Goal: Transaction & Acquisition: Purchase product/service

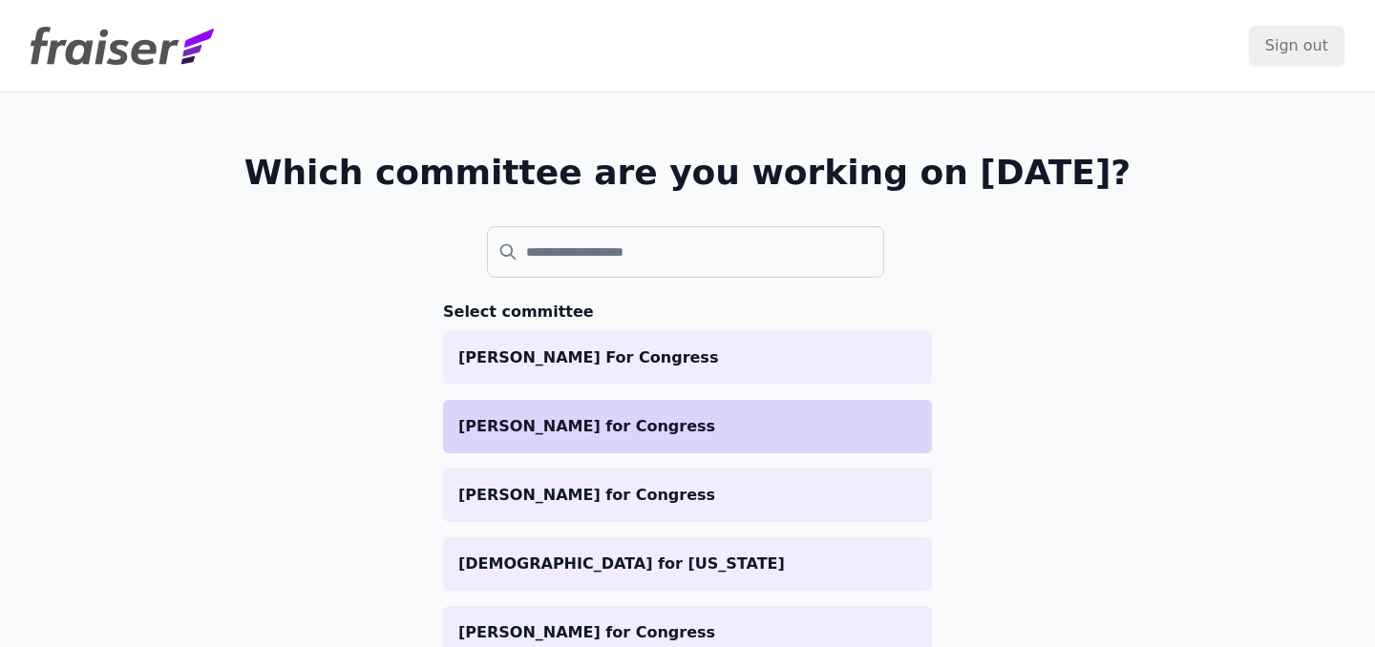
click at [617, 447] on li "[PERSON_NAME] for Congress" at bounding box center [687, 426] width 489 height 53
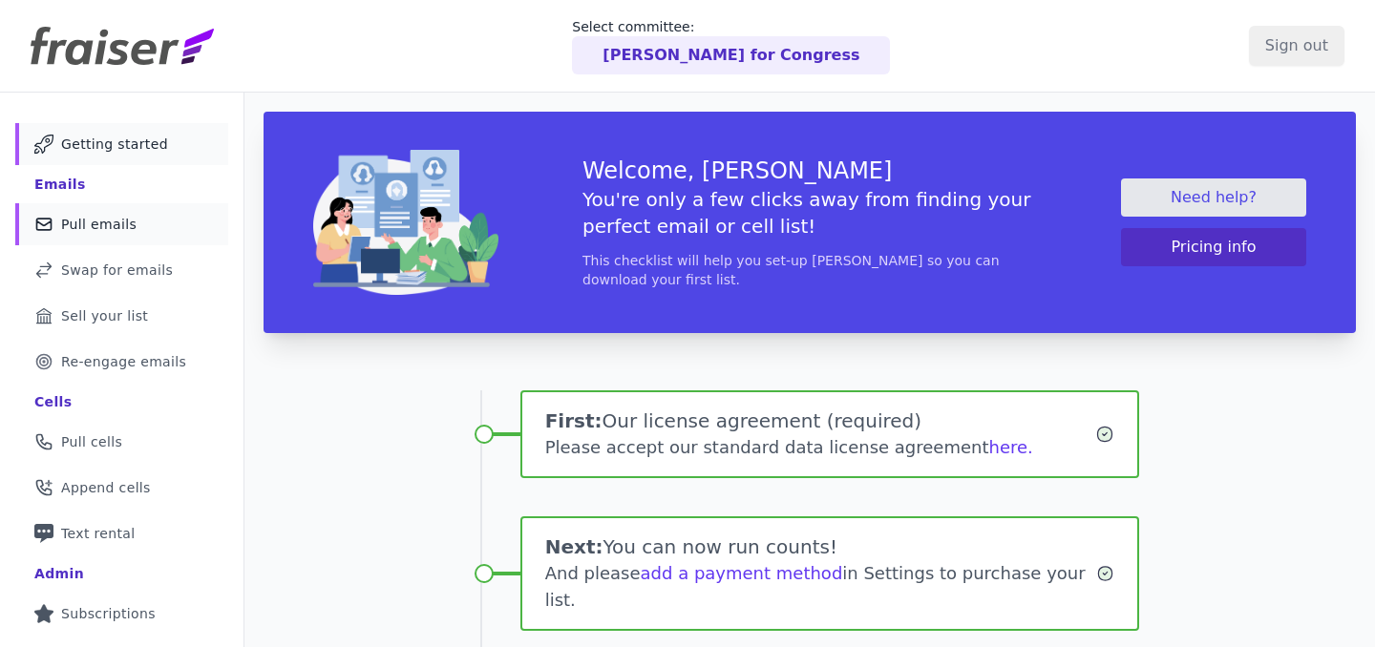
click at [117, 225] on span "Pull emails" at bounding box center [98, 224] width 75 height 19
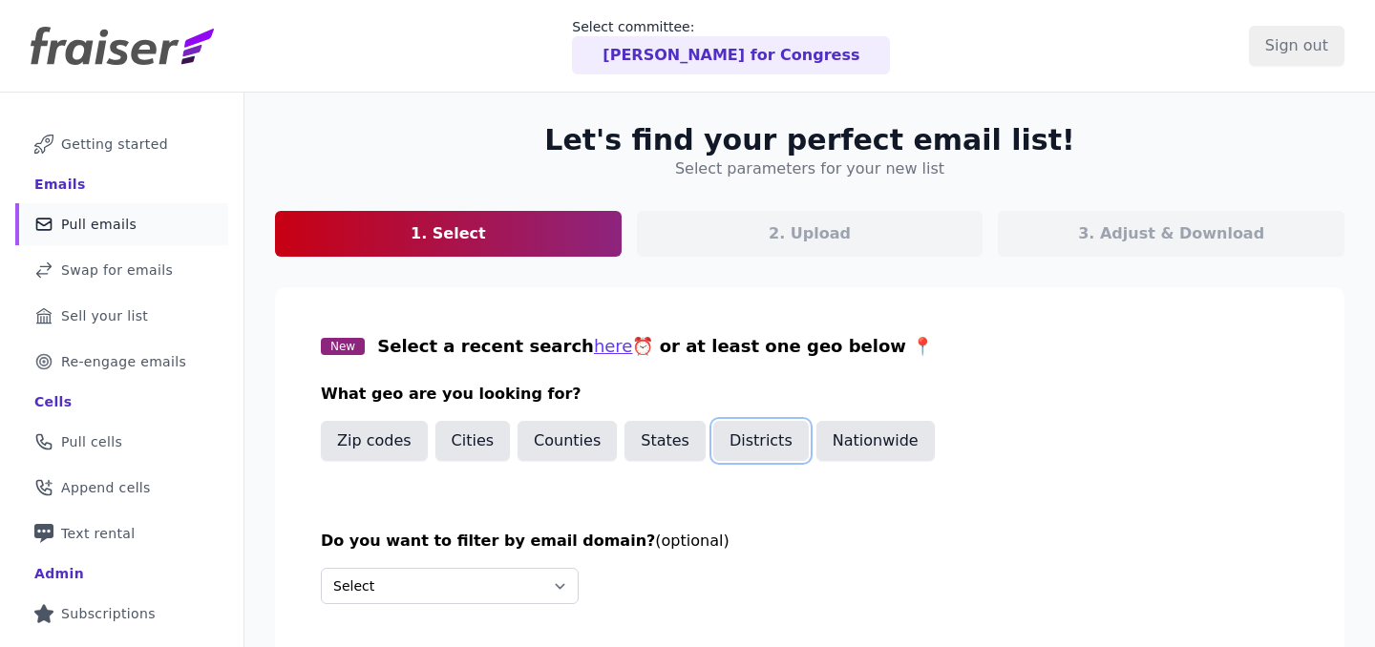
click at [749, 433] on button "Districts" at bounding box center [760, 441] width 95 height 40
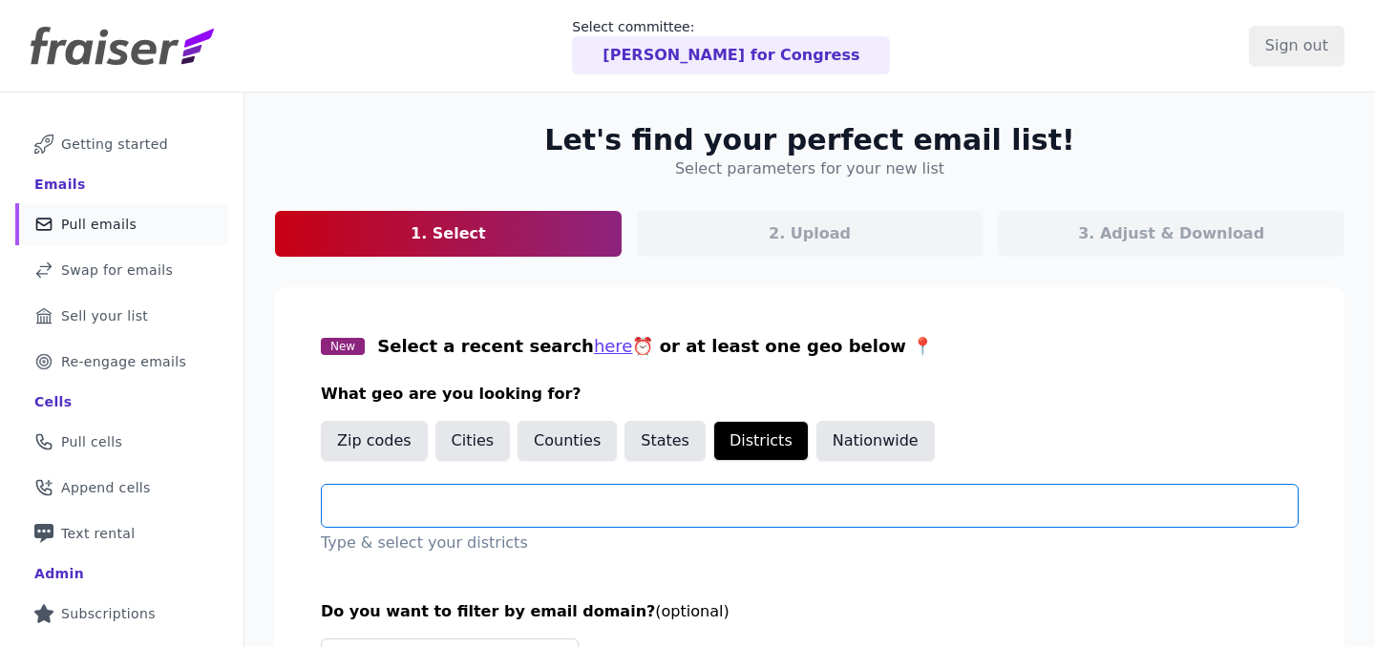
click at [631, 500] on input "text" at bounding box center [817, 506] width 960 height 23
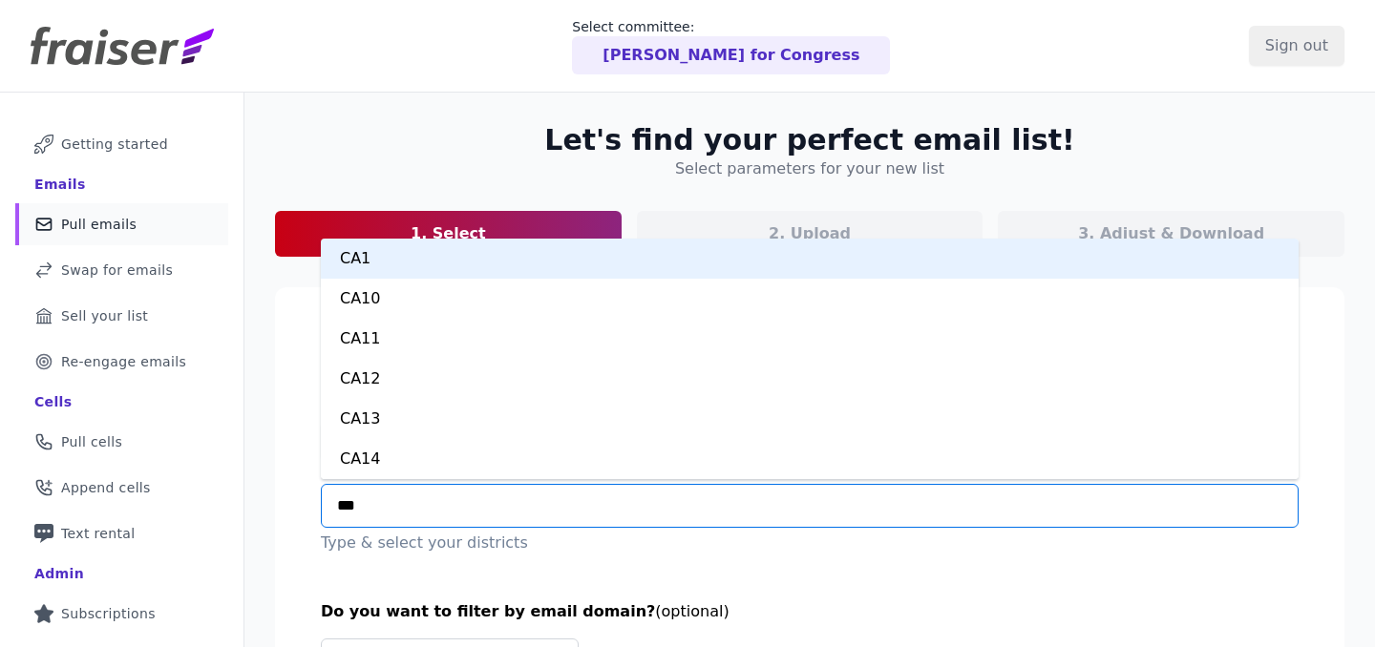
type input "****"
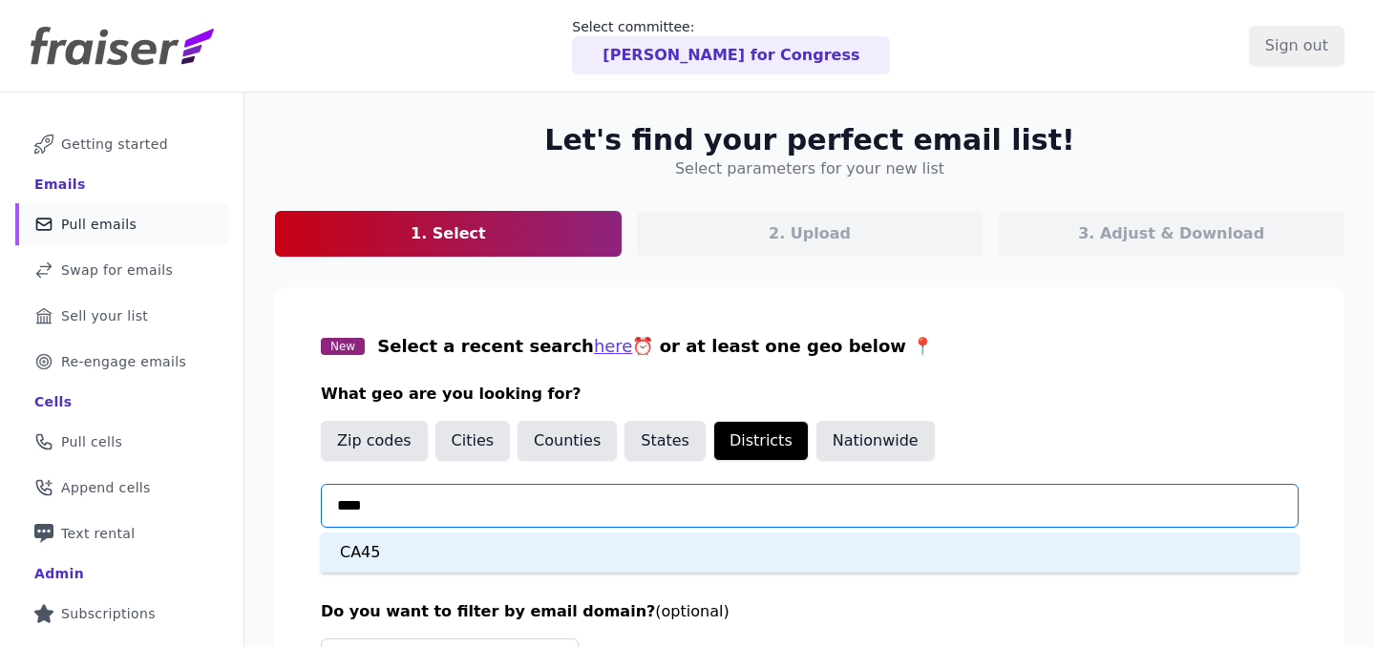
click at [558, 572] on div "CA45" at bounding box center [810, 553] width 978 height 40
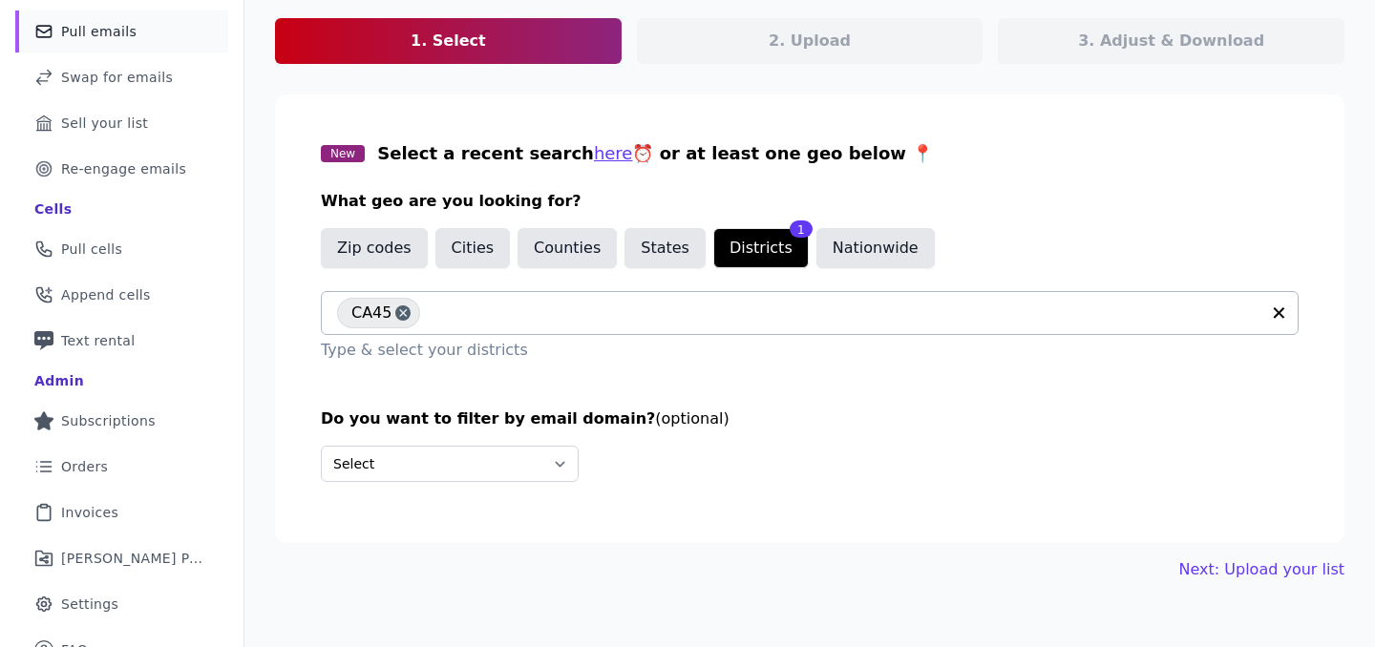
scroll to position [217, 0]
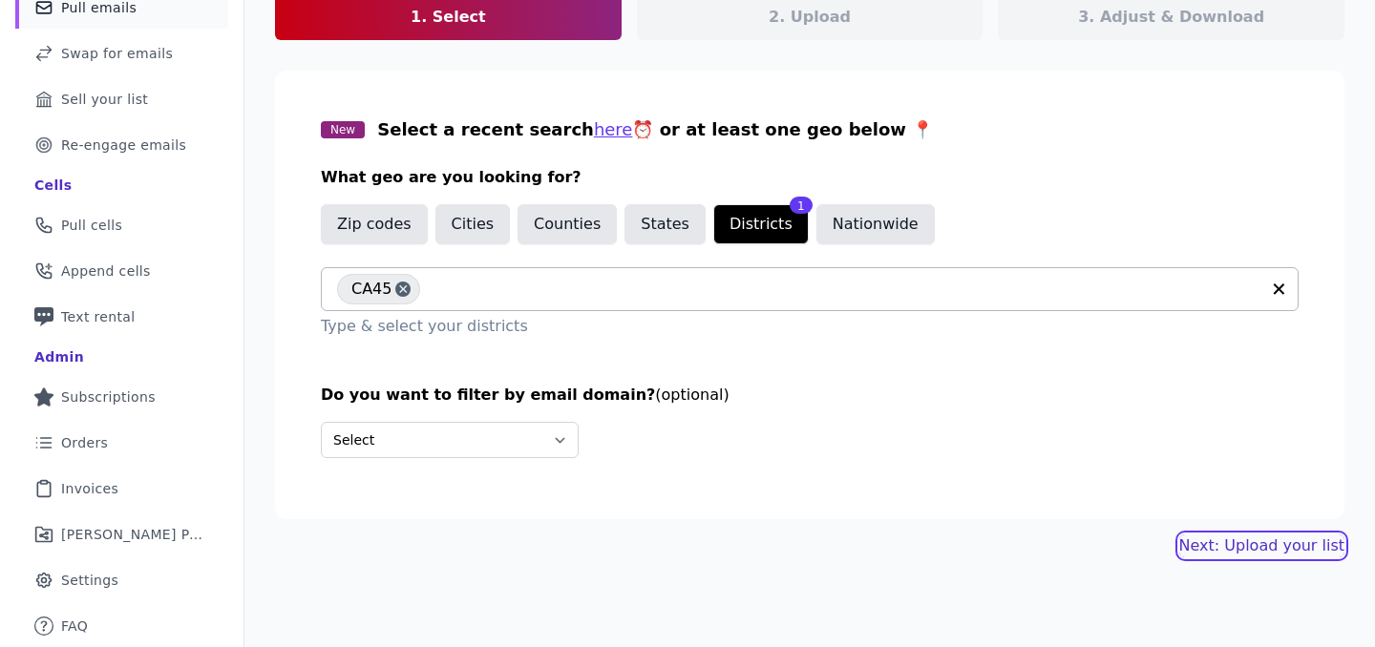
click at [1272, 545] on link "Next: Upload your list" at bounding box center [1261, 546] width 165 height 23
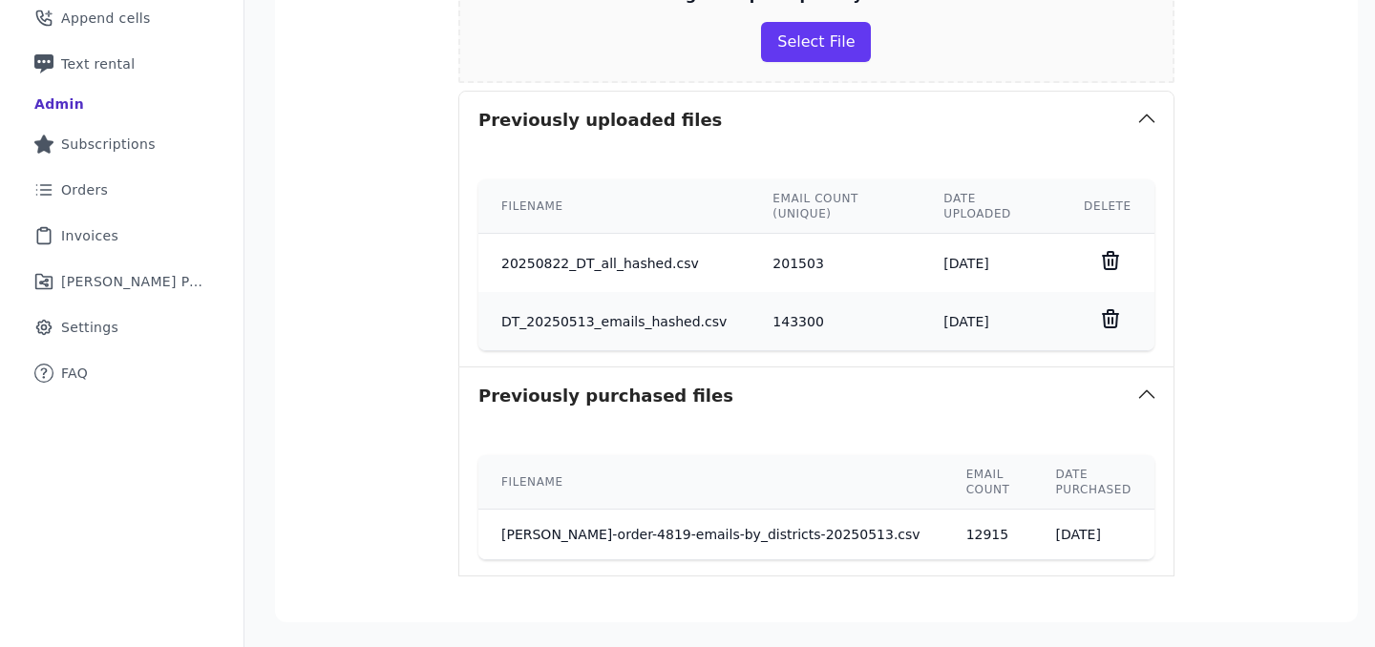
scroll to position [621, 0]
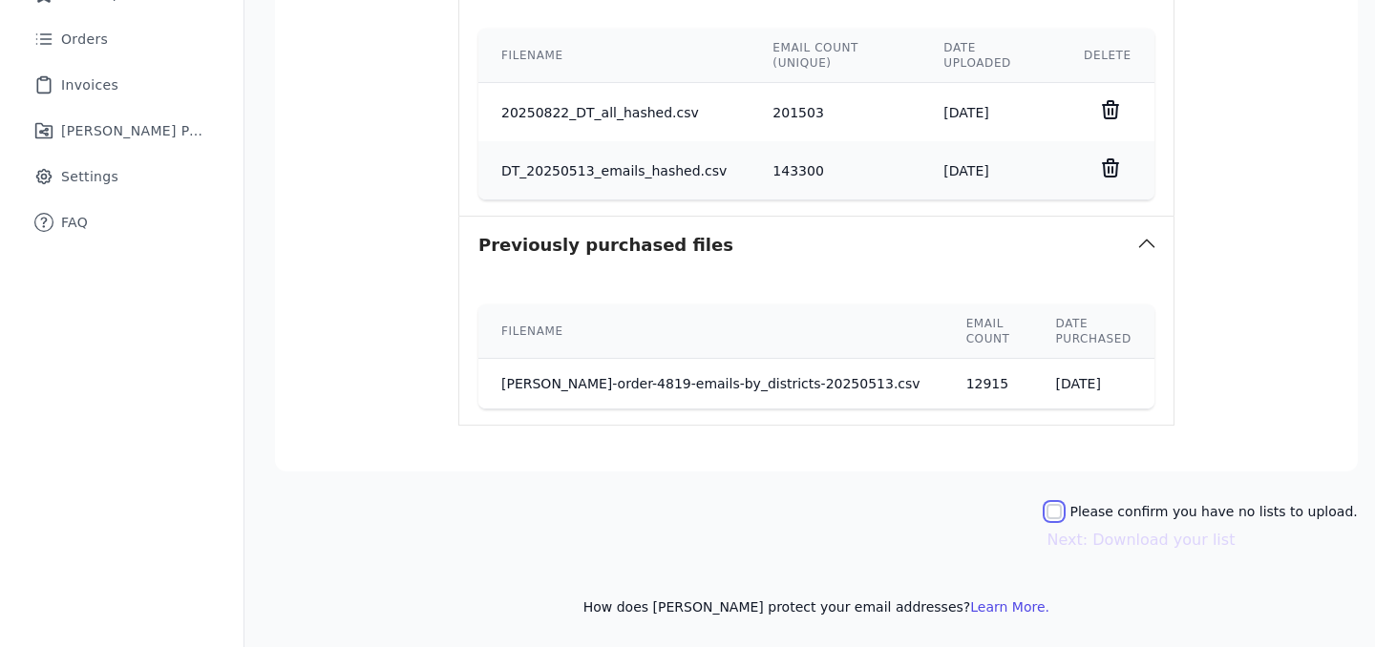
click at [1061, 512] on input "Please confirm you have no lists to upload." at bounding box center [1053, 511] width 15 height 15
checkbox input "true"
click at [1074, 537] on button "Next: Download your list" at bounding box center [1140, 540] width 188 height 23
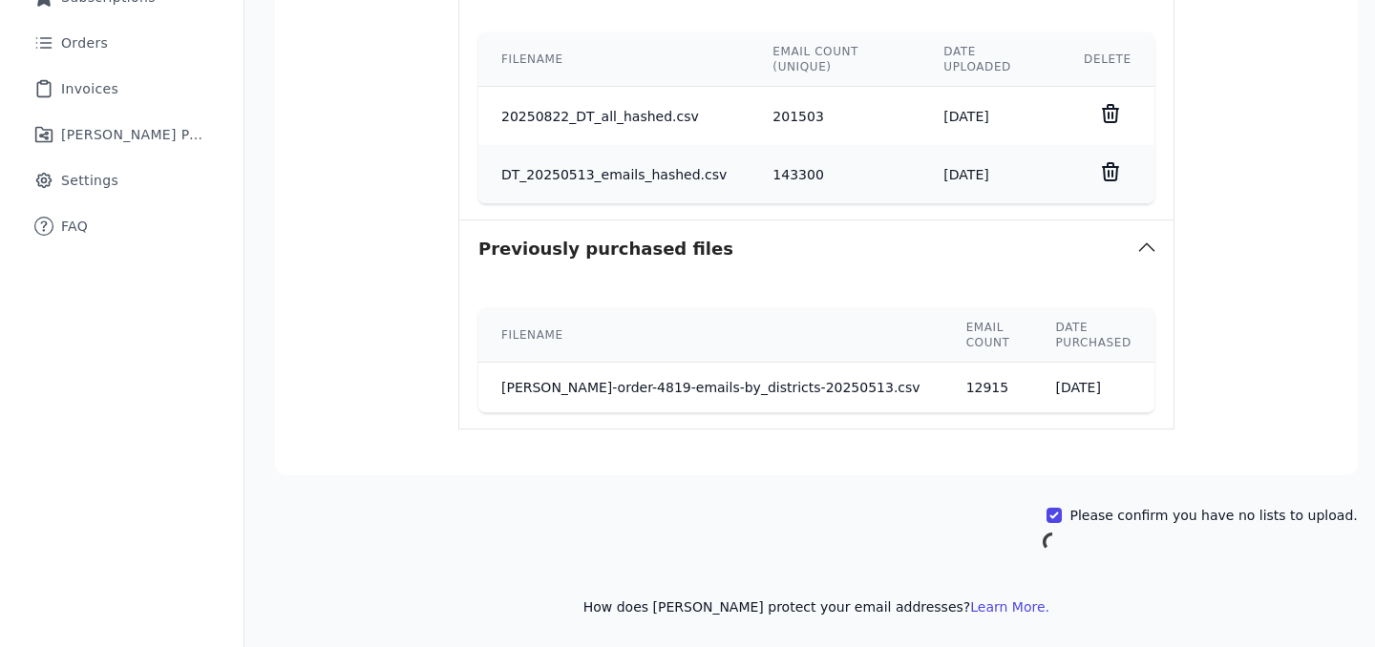
scroll to position [201, 0]
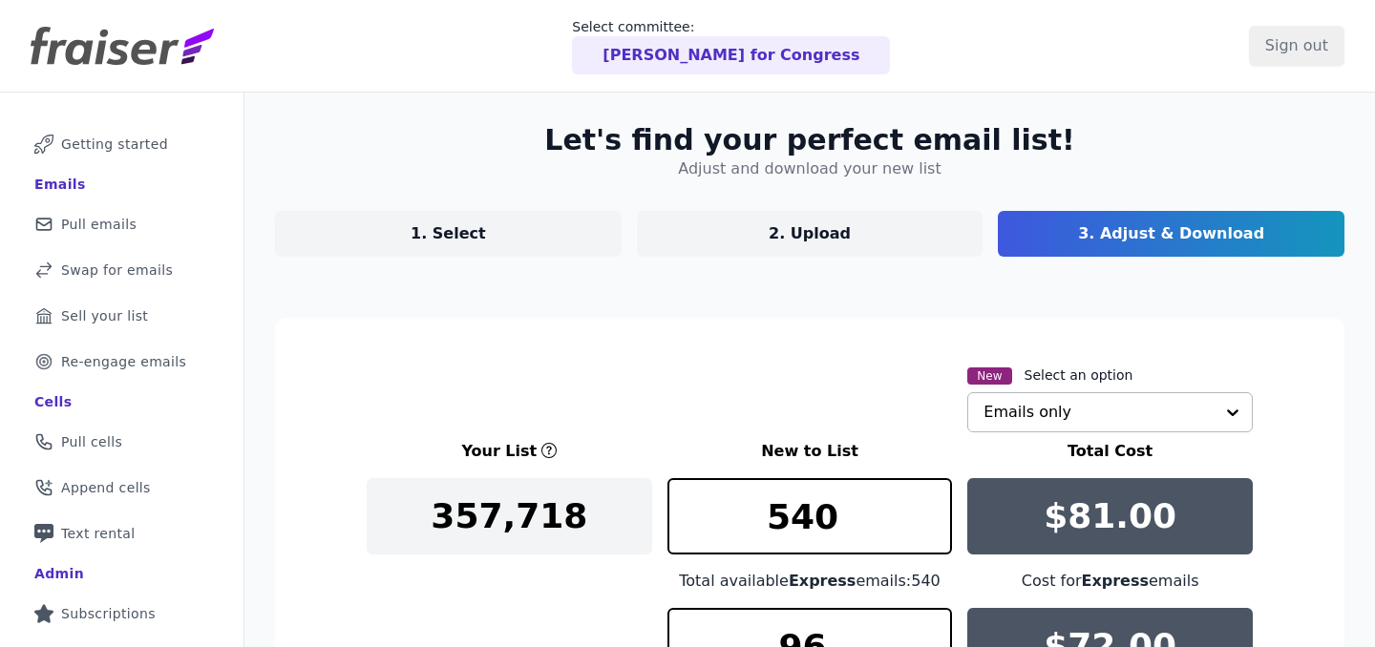
click at [992, 417] on input "text" at bounding box center [1098, 412] width 230 height 38
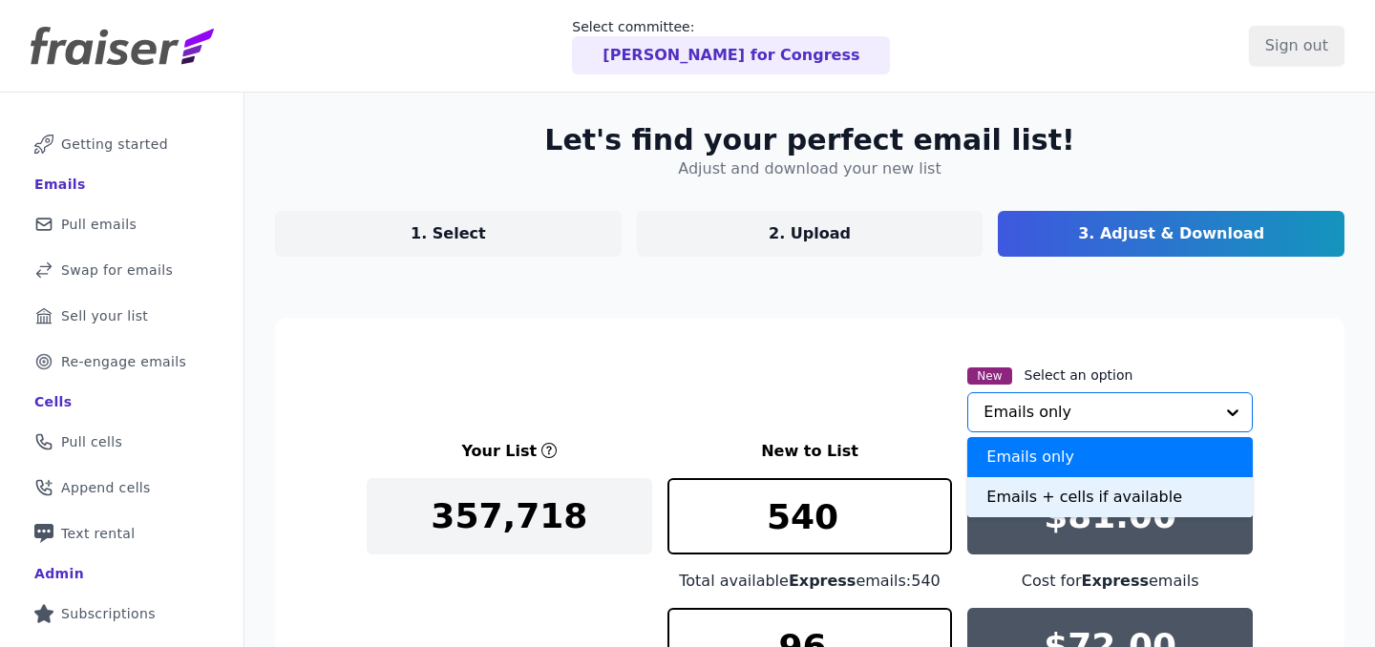
click at [1021, 486] on div "Emails + cells if available" at bounding box center [1109, 497] width 285 height 40
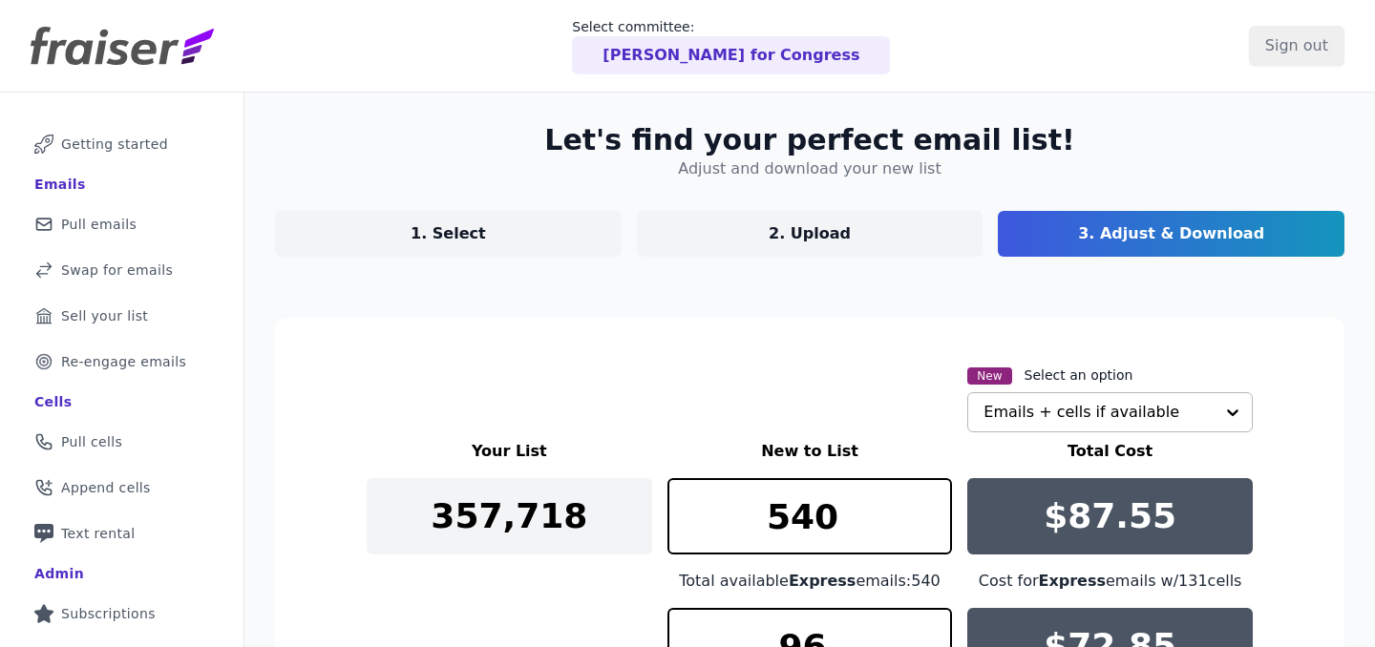
click at [828, 409] on div "New Select an option Emails + cells if available" at bounding box center [810, 398] width 886 height 69
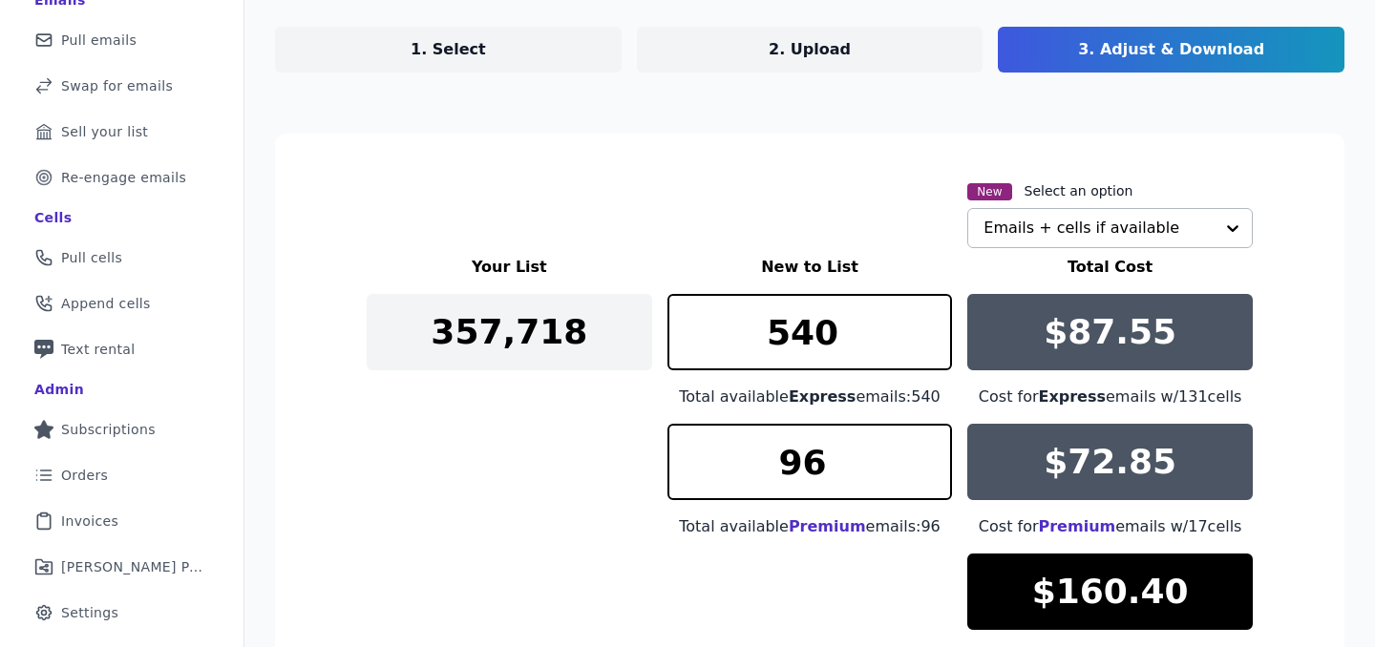
scroll to position [184, 0]
click at [626, 495] on div "Your List New to List Total Cost 357,718 540 Total available Express emails: 54…" at bounding box center [810, 473] width 886 height 435
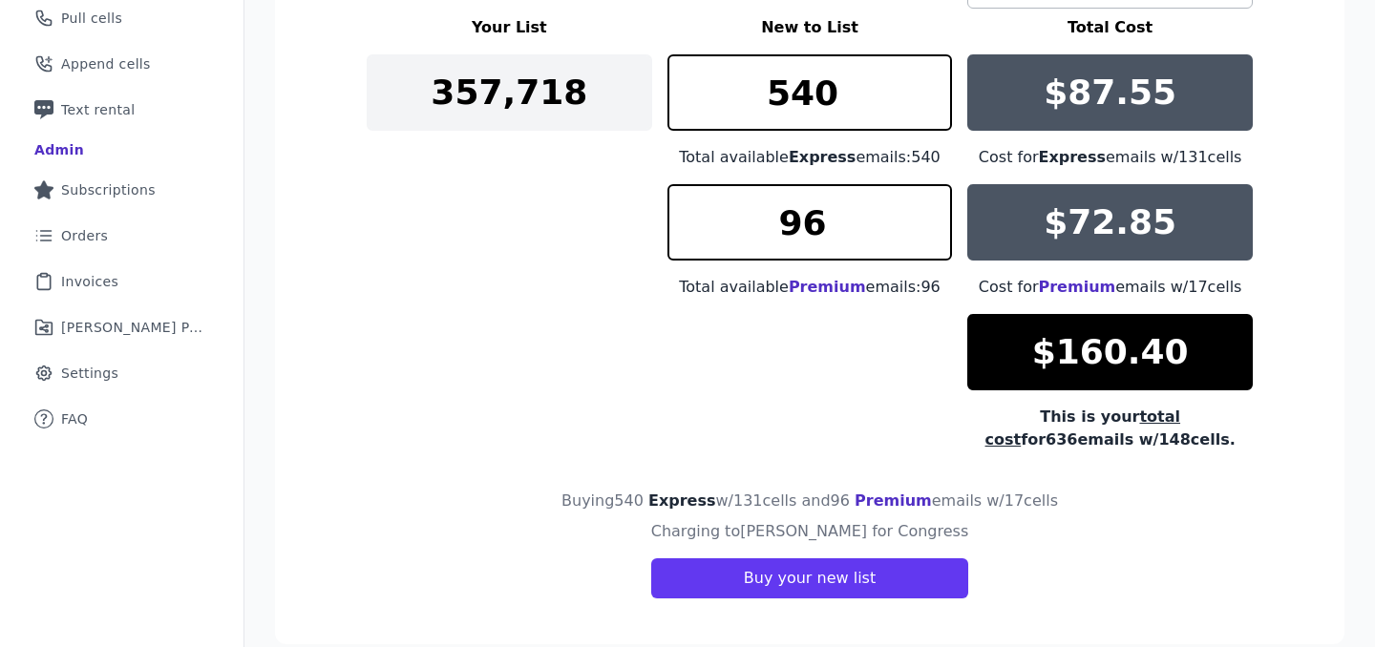
scroll to position [453, 0]
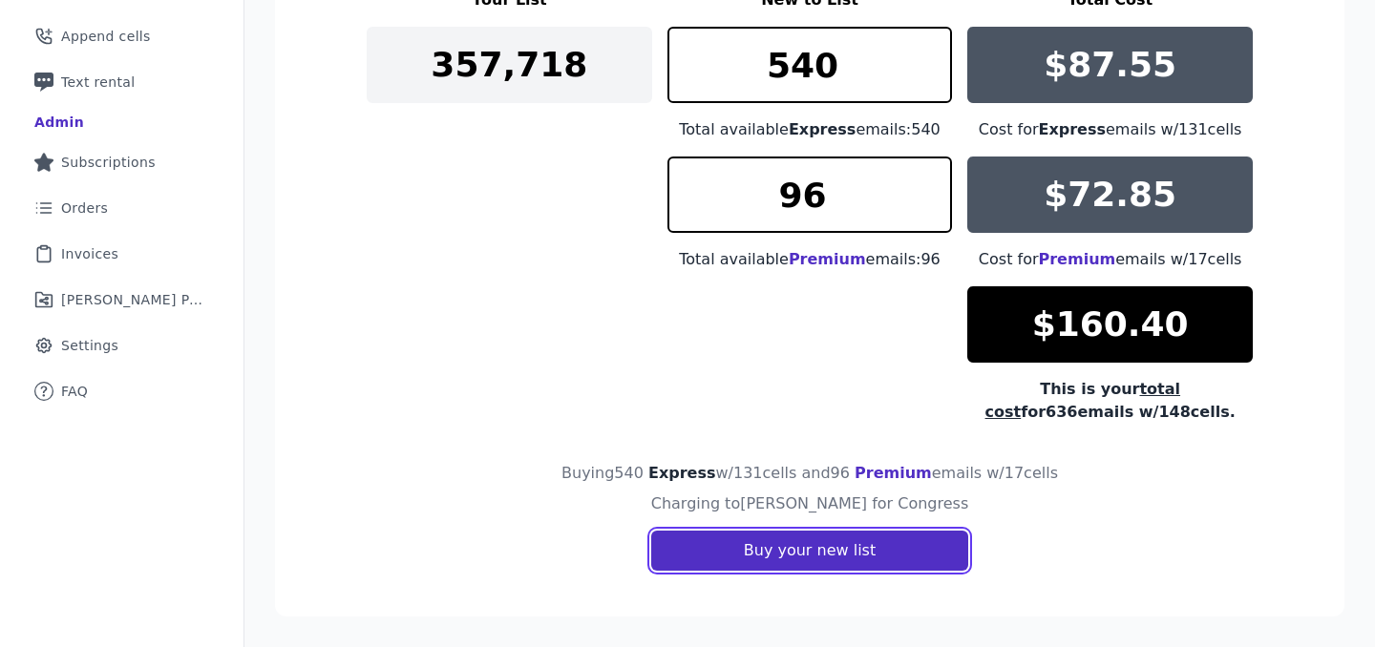
click at [754, 548] on button "Buy your new list" at bounding box center [809, 551] width 317 height 40
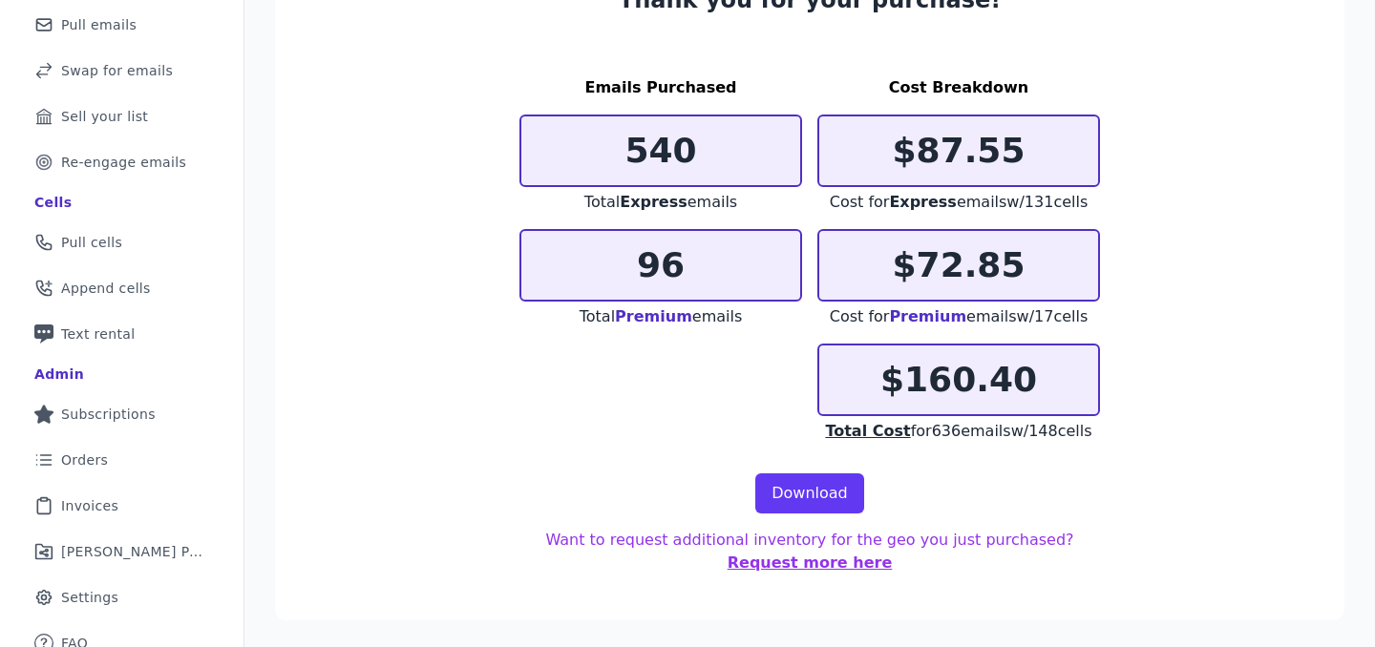
scroll to position [217, 0]
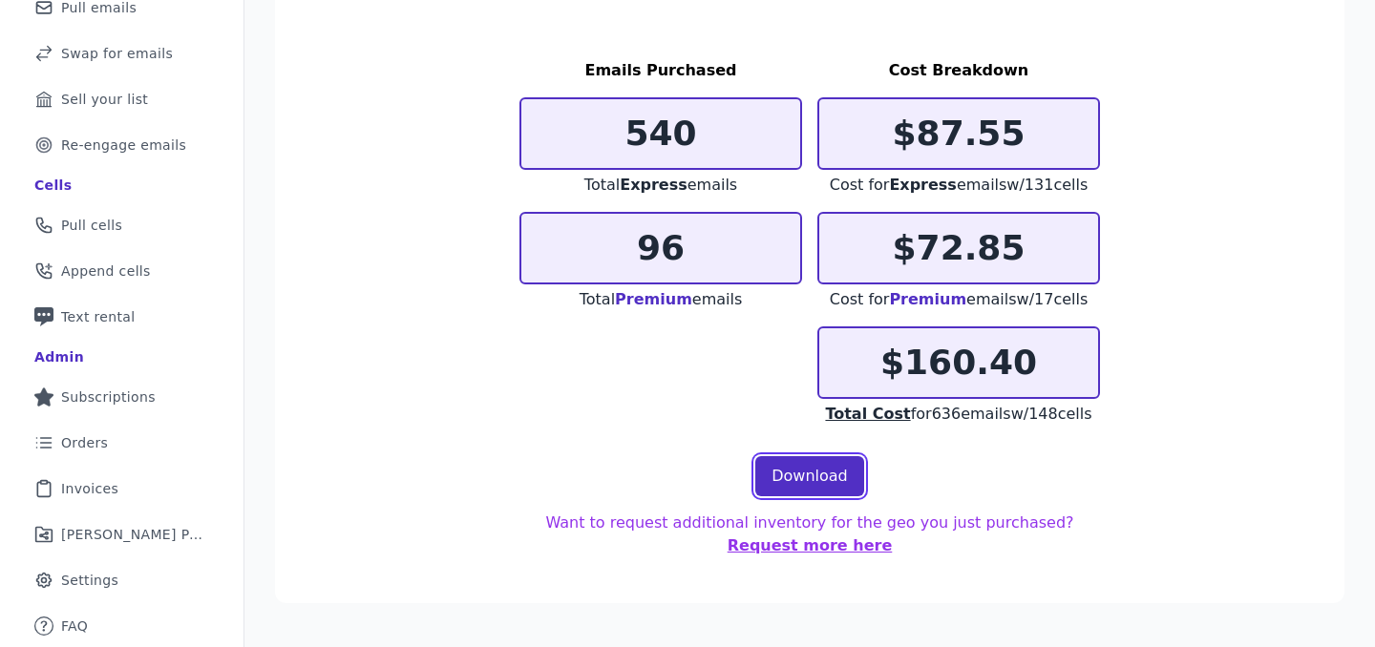
click at [792, 484] on link "Download" at bounding box center [809, 476] width 109 height 40
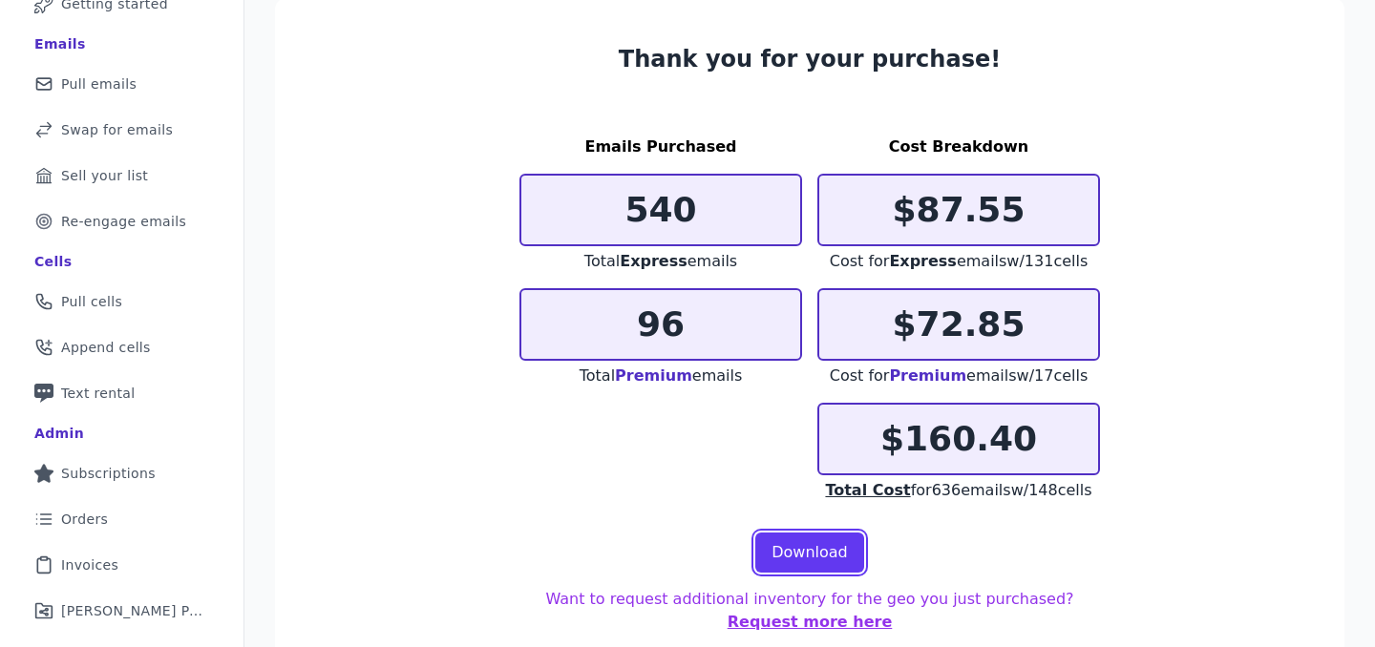
scroll to position [0, 0]
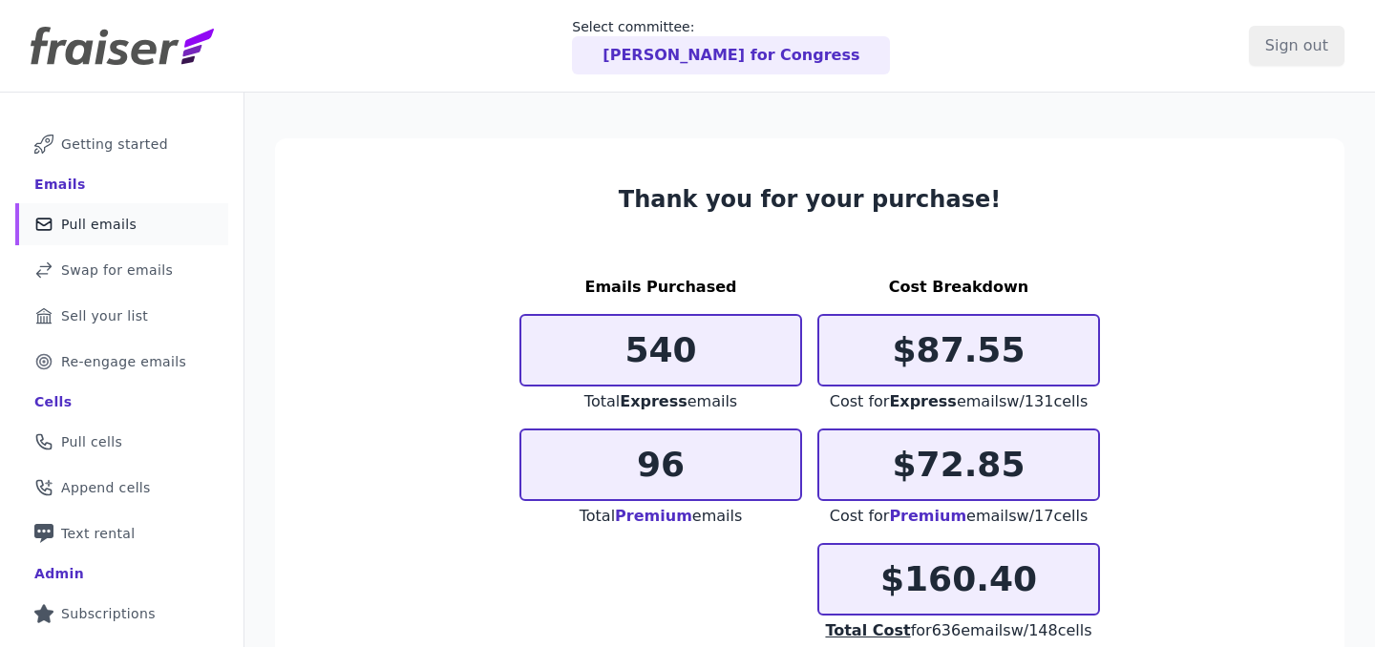
click at [114, 235] on link "Mail Icon Outline of a mail envelope Pull emails" at bounding box center [121, 224] width 213 height 42
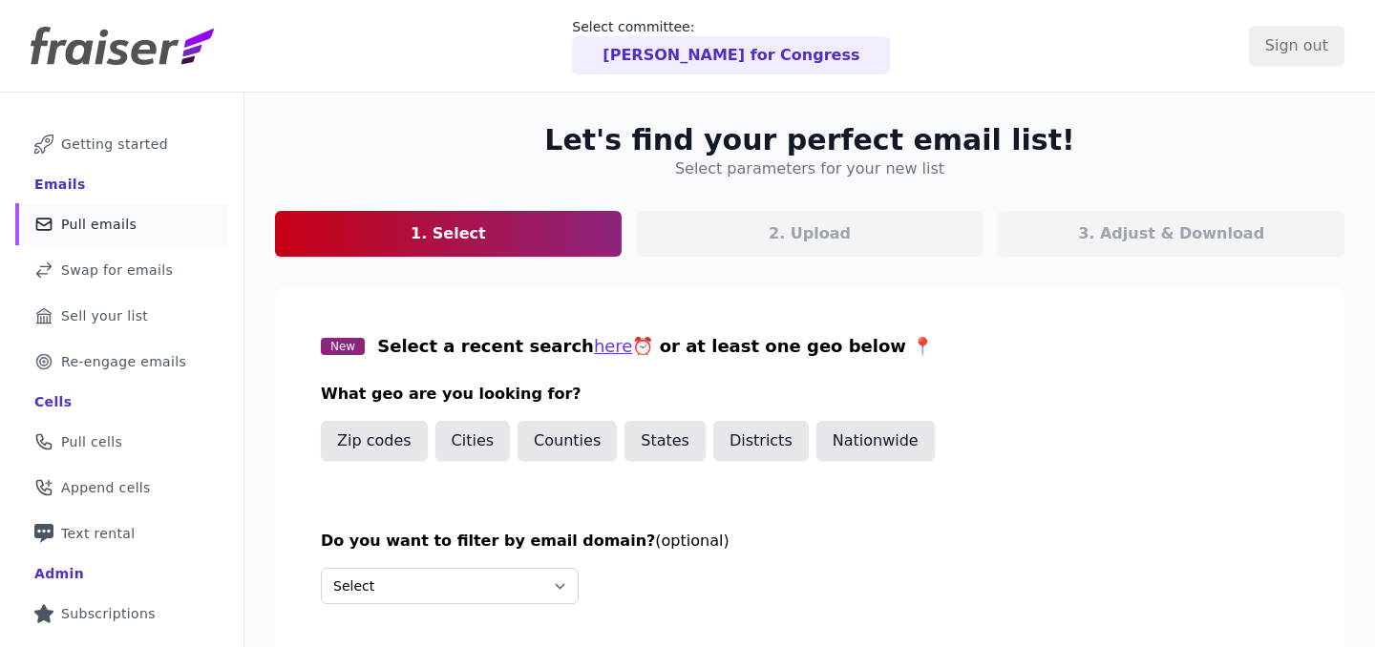
scroll to position [85, 0]
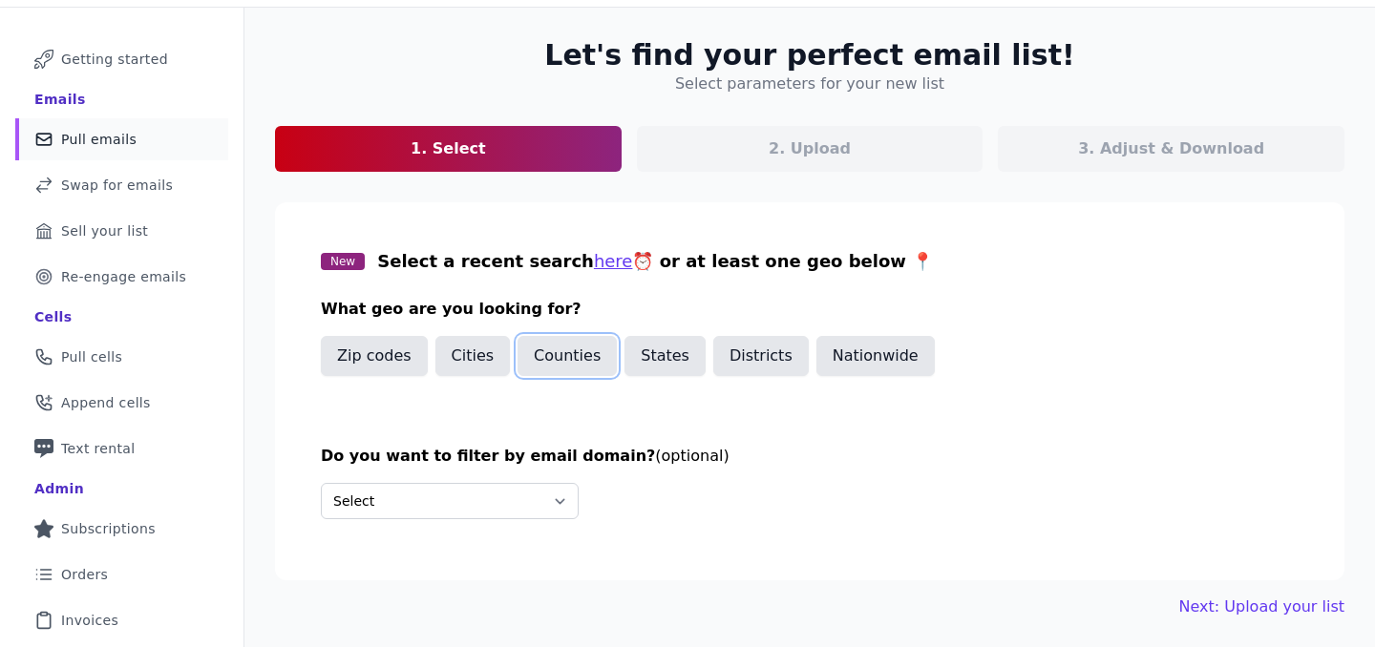
click at [563, 365] on button "Counties" at bounding box center [566, 356] width 99 height 40
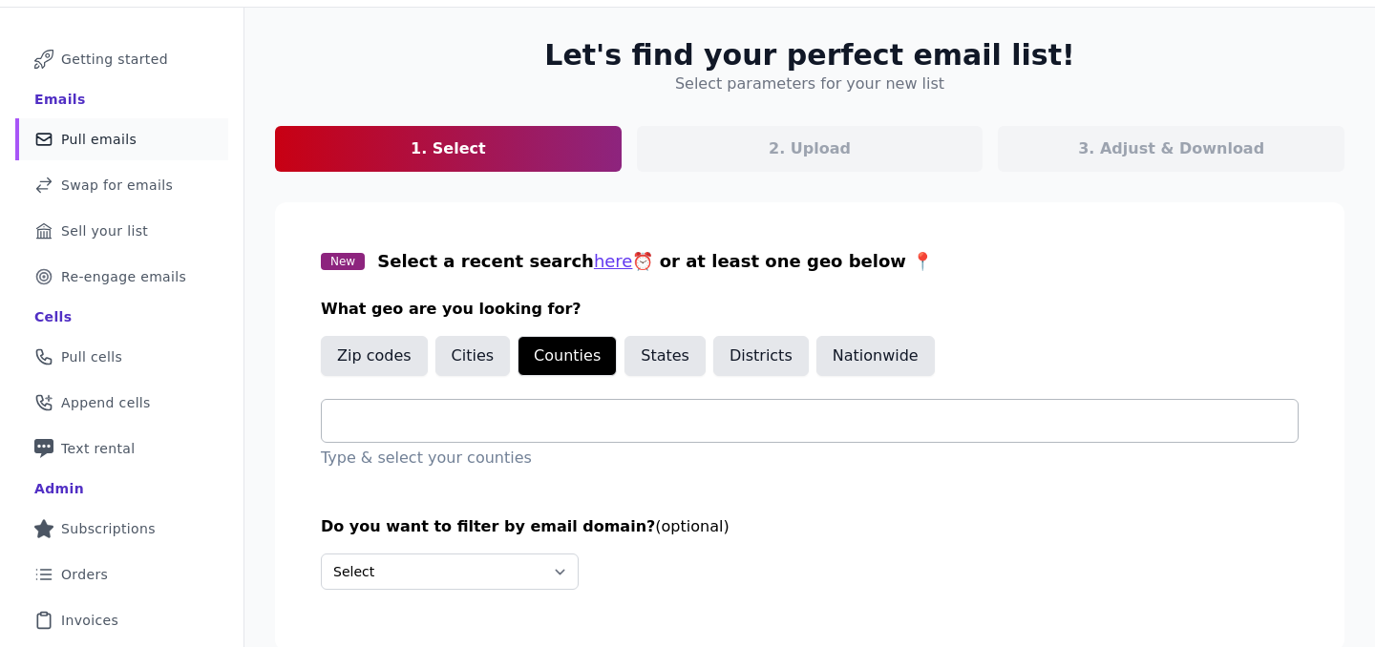
click at [502, 410] on input "text" at bounding box center [817, 421] width 960 height 23
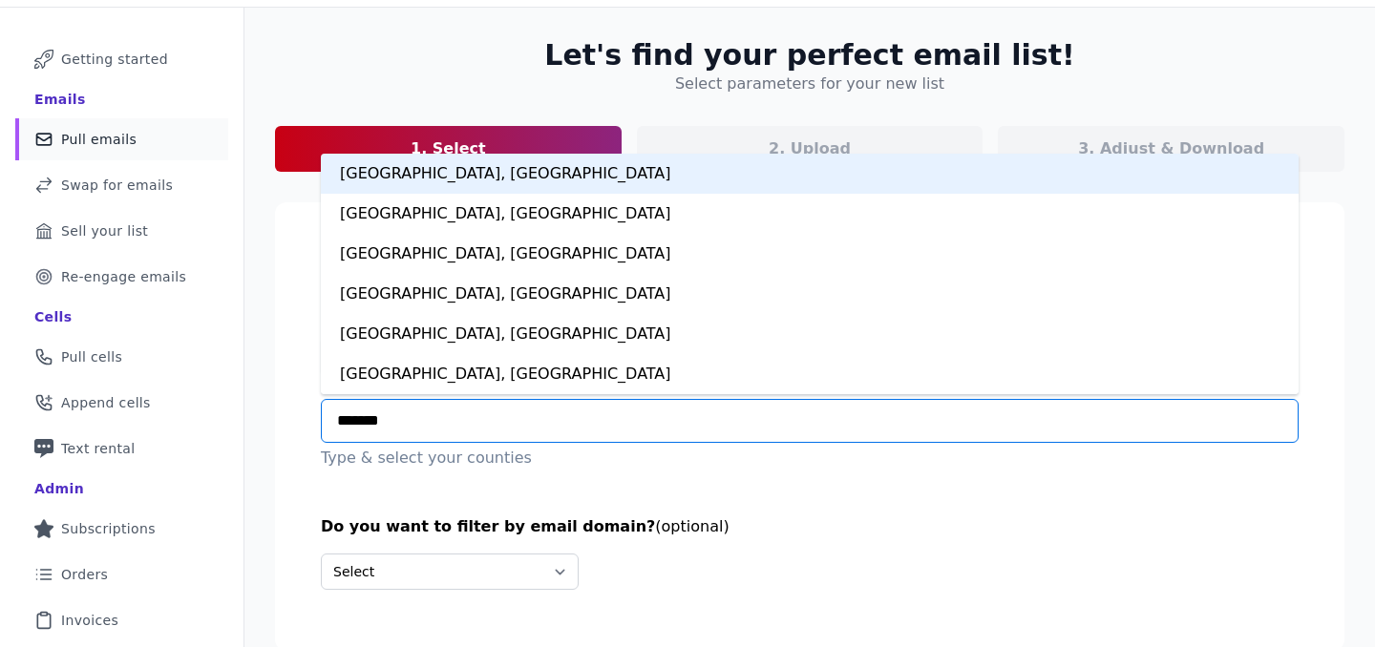
type input "********"
click at [519, 177] on div "Orange County, CA" at bounding box center [810, 174] width 978 height 40
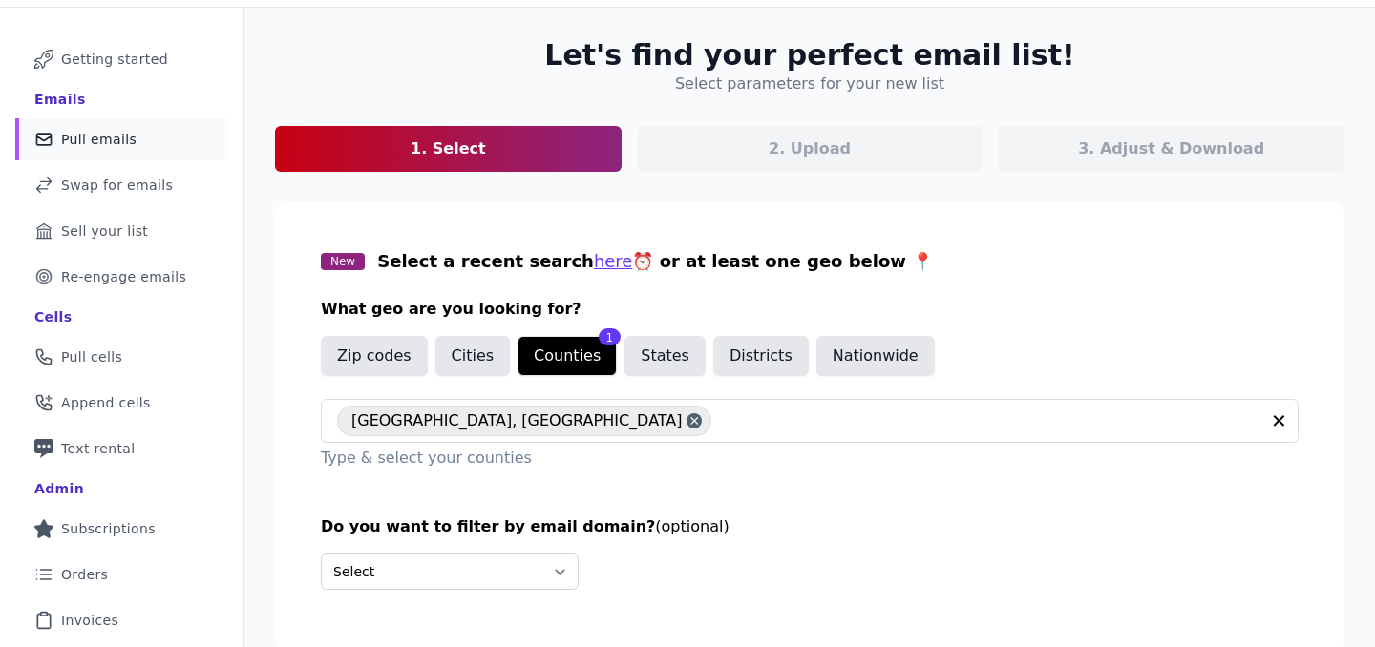
click at [873, 498] on section "New Select a recent search here ⏰ or at least one geo below 📍 What geo are you …" at bounding box center [809, 426] width 1069 height 449
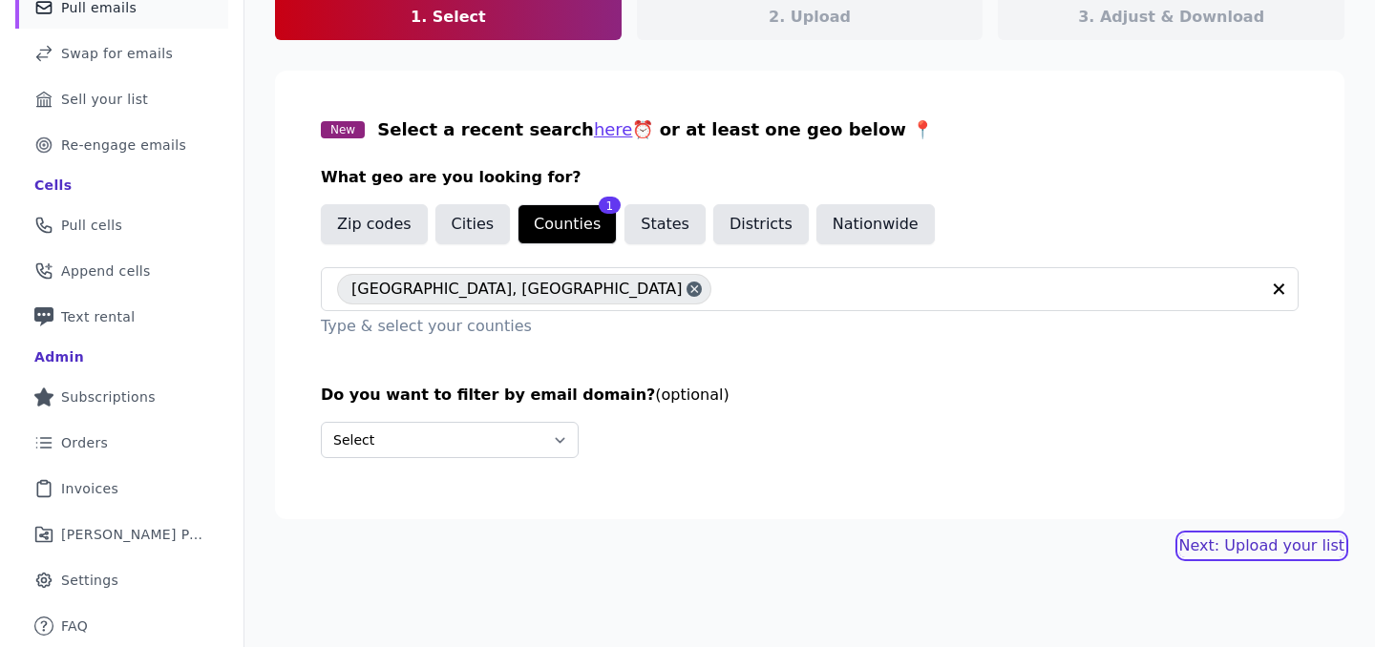
click at [1212, 545] on link "Next: Upload your list" at bounding box center [1261, 546] width 165 height 23
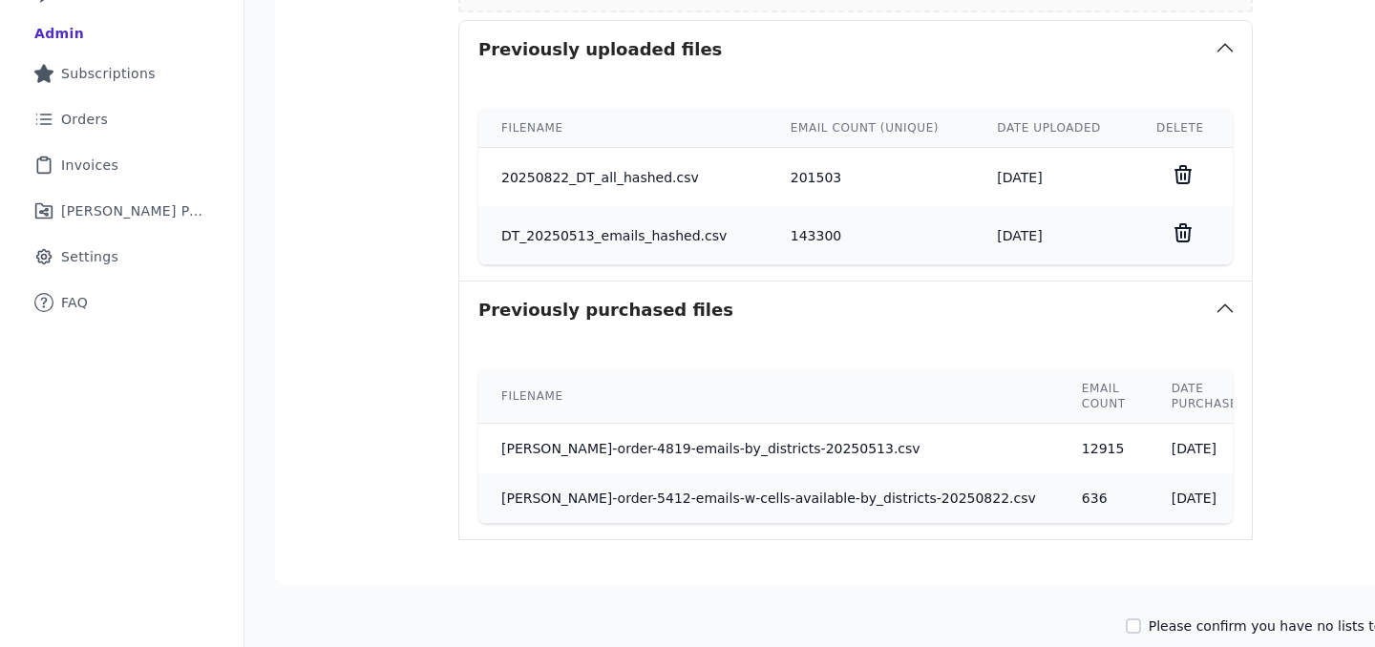
scroll to position [655, 0]
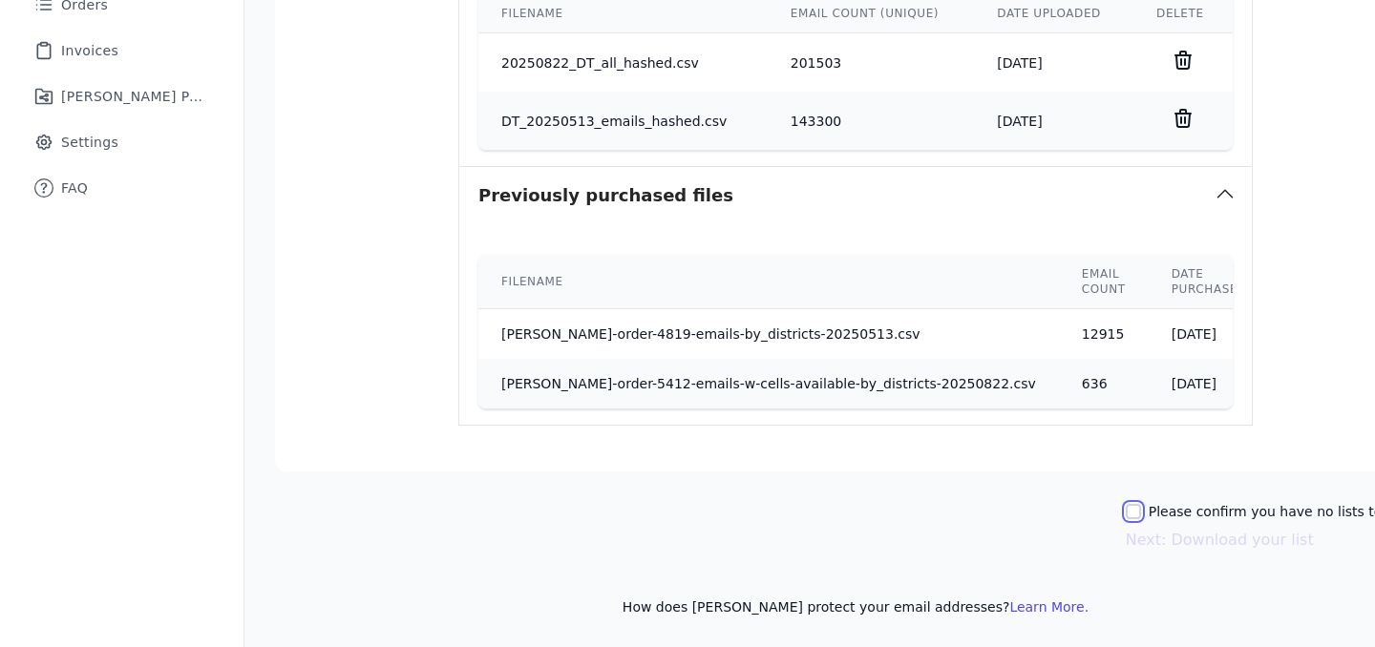
click at [1126, 511] on input "Please confirm you have no lists to upload." at bounding box center [1133, 511] width 15 height 15
checkbox input "true"
click at [1126, 542] on button "Next: Download your list" at bounding box center [1220, 540] width 188 height 23
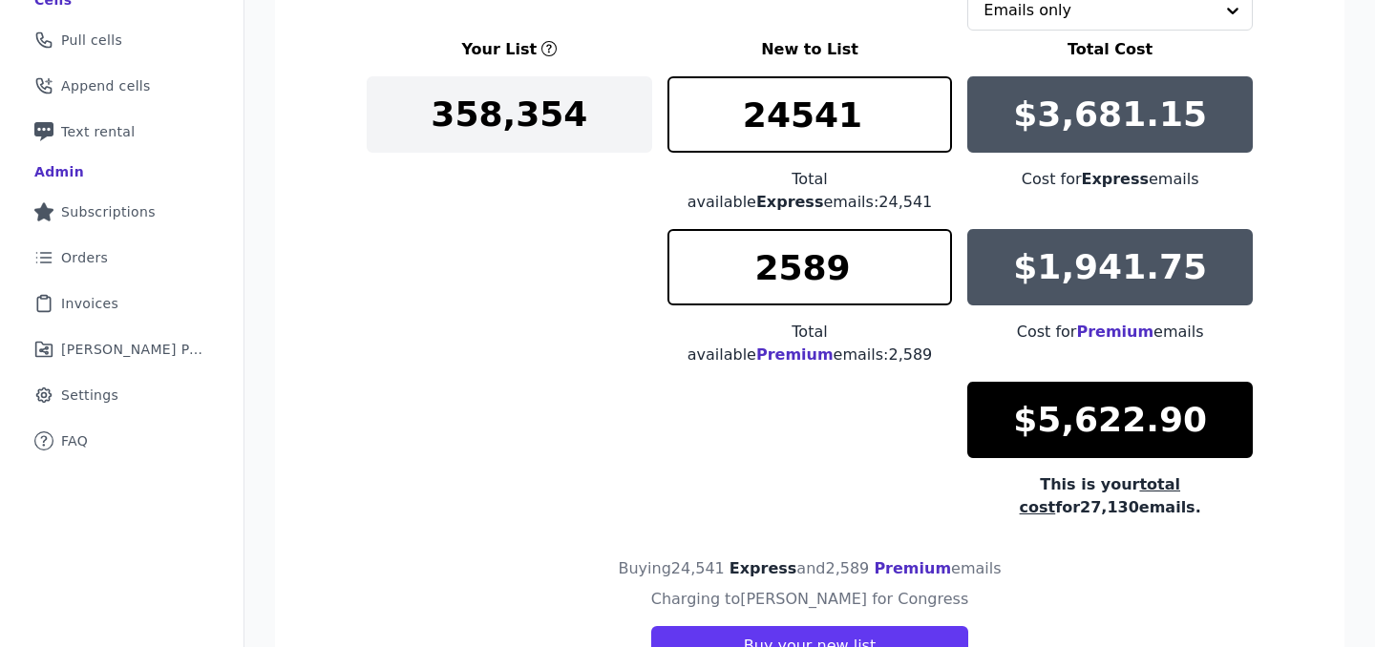
scroll to position [385, 0]
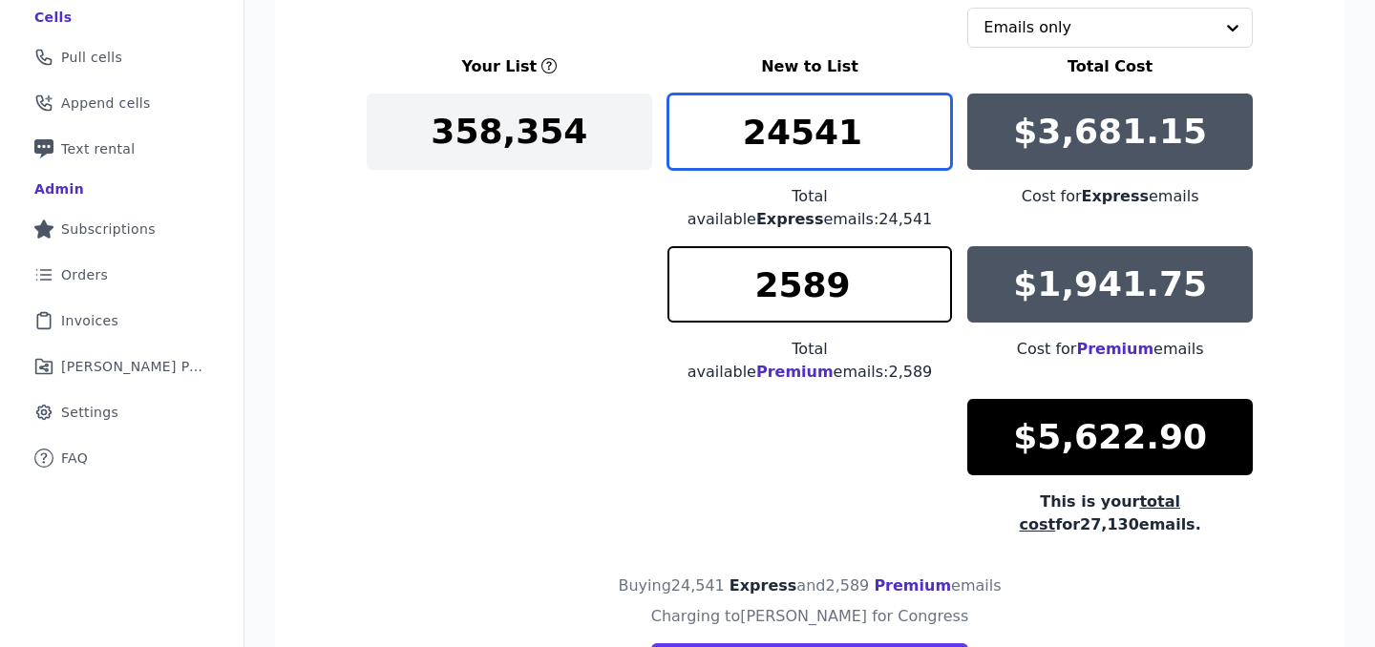
click at [804, 145] on input "24541" at bounding box center [809, 132] width 285 height 76
click at [804, 146] on input "24541" at bounding box center [809, 132] width 285 height 76
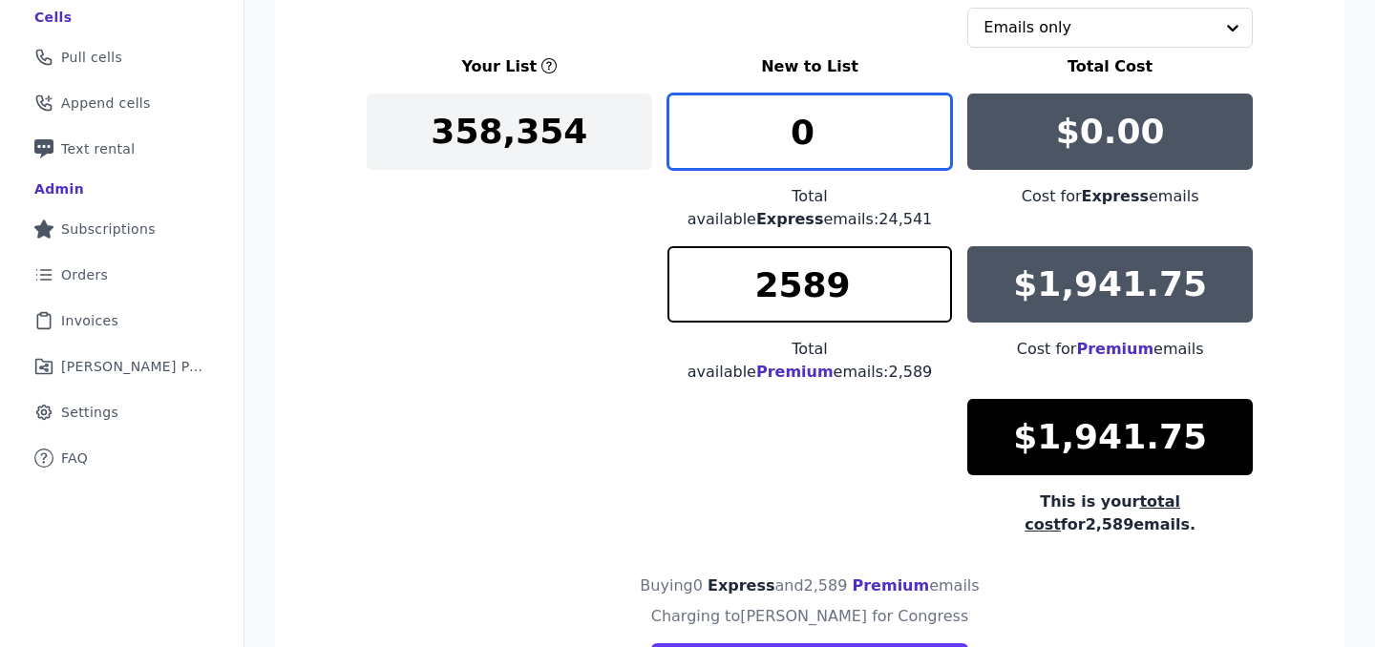
type input "0"
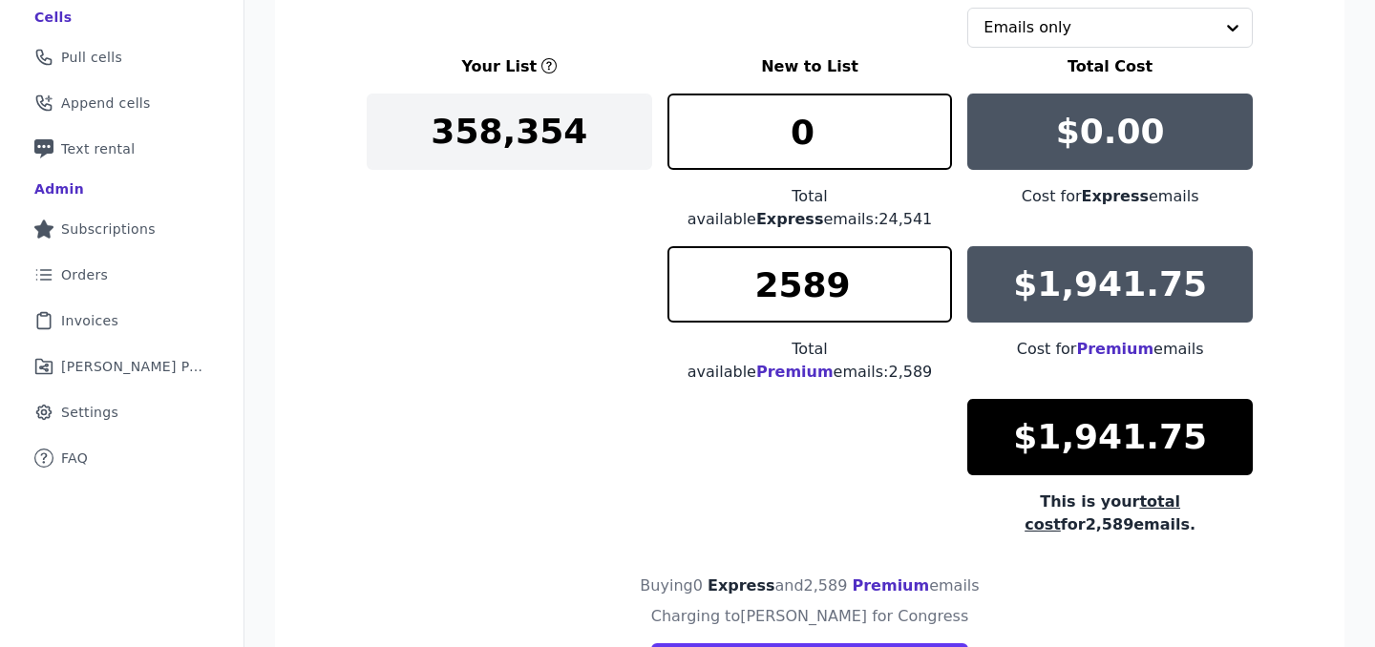
click at [557, 288] on div "Your List New to List Total Cost 358,354 0 Total available Express emails: 24,5…" at bounding box center [810, 295] width 886 height 481
click at [1013, 26] on input "text" at bounding box center [1098, 28] width 230 height 38
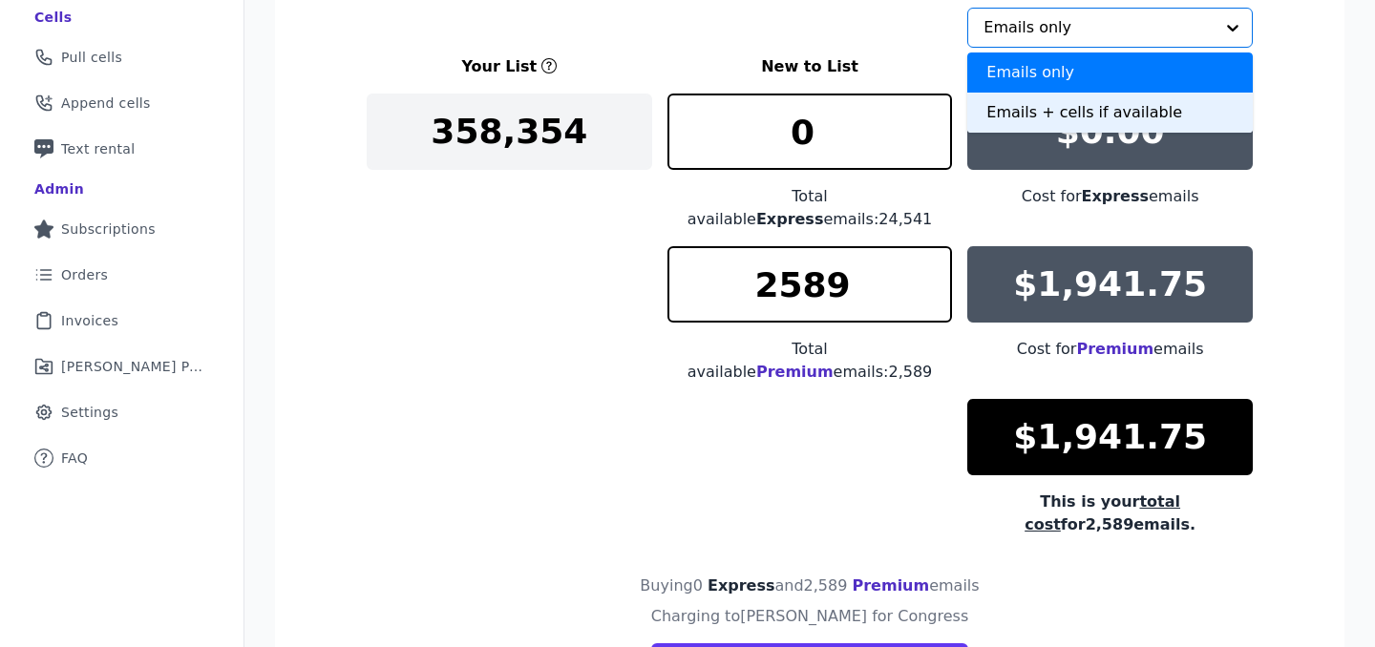
click at [1044, 113] on div "Emails + cells if available" at bounding box center [1109, 113] width 285 height 40
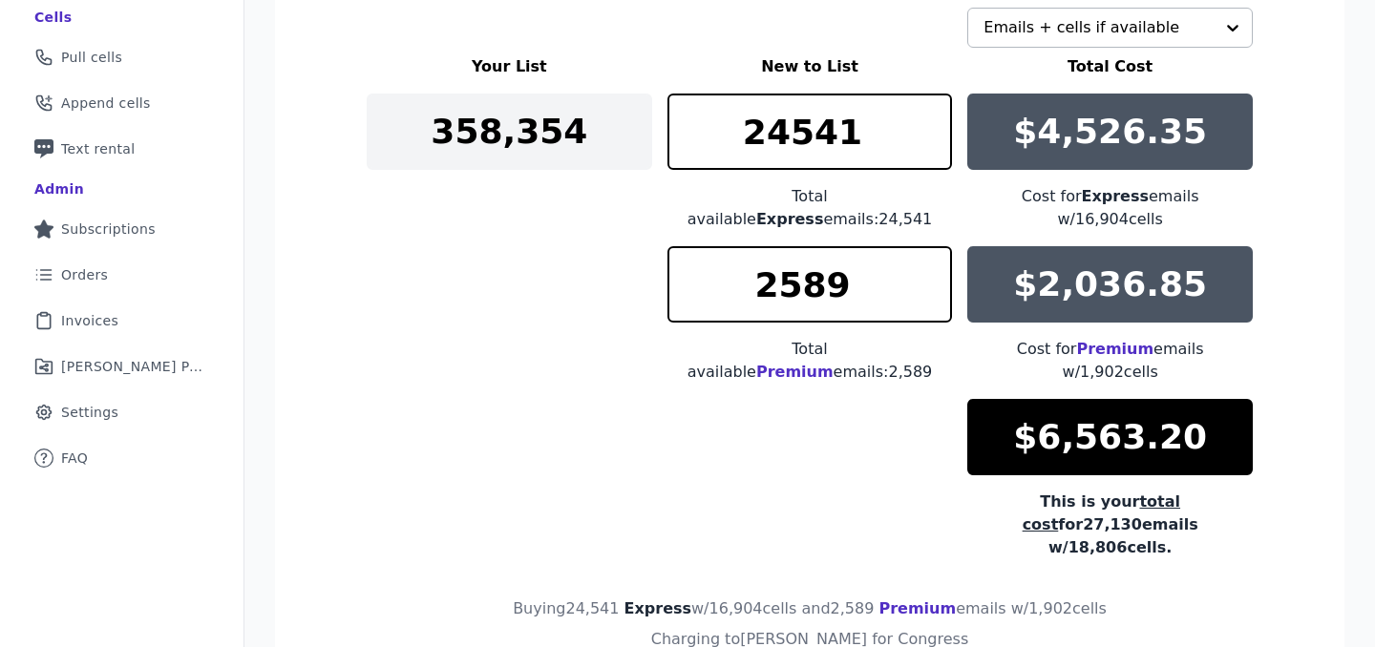
click at [369, 435] on div "Your List New to List Total Cost 358,354 24541 Total available Express emails: …" at bounding box center [810, 307] width 886 height 504
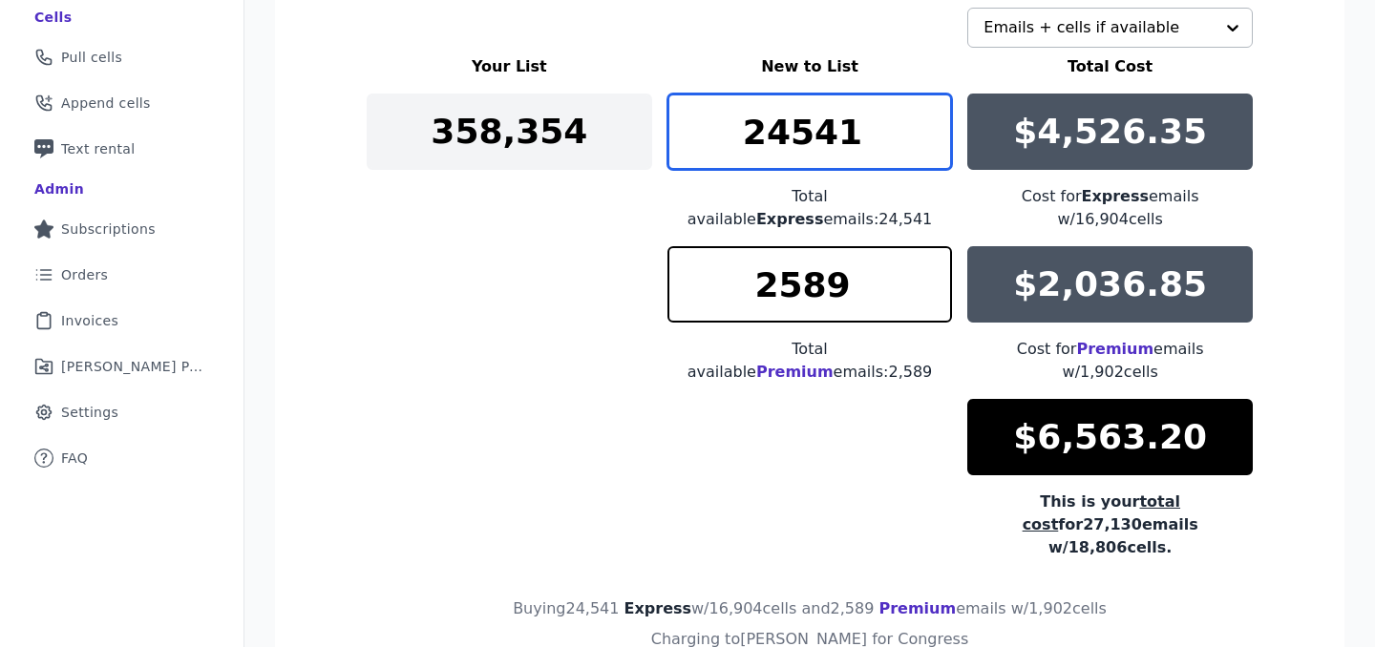
click at [798, 143] on input "24541" at bounding box center [809, 132] width 285 height 76
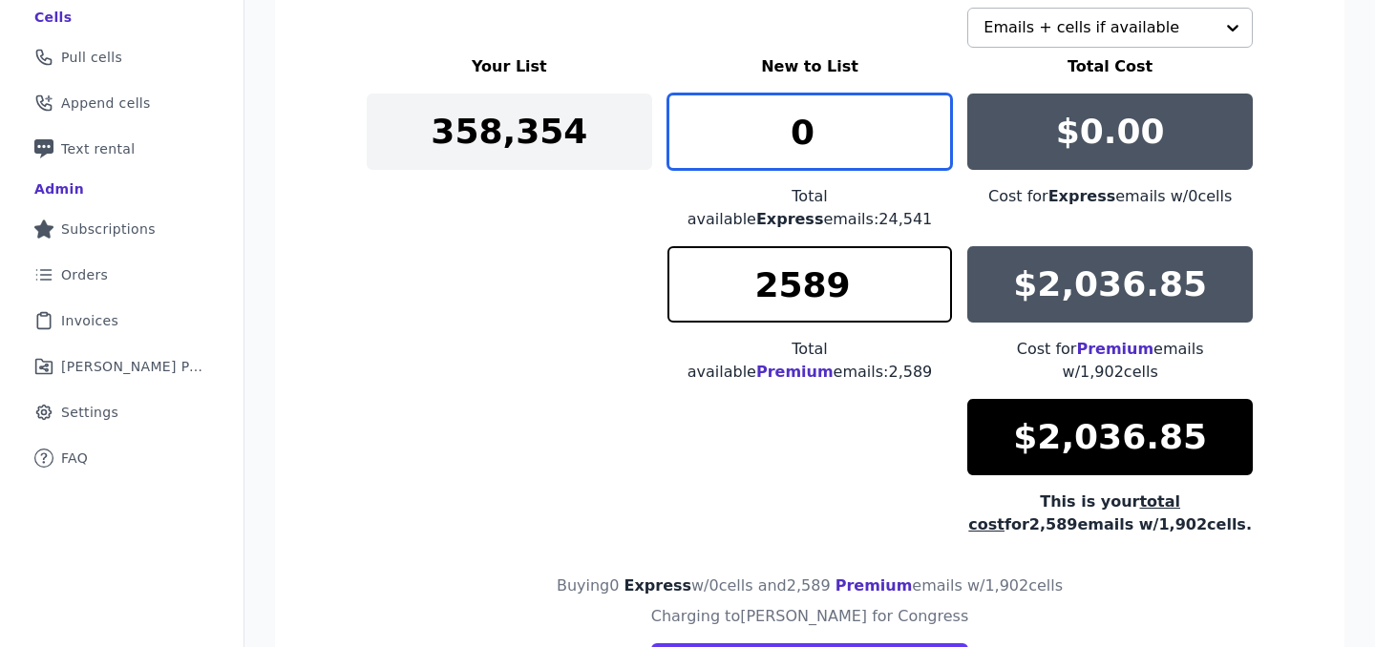
type input "0"
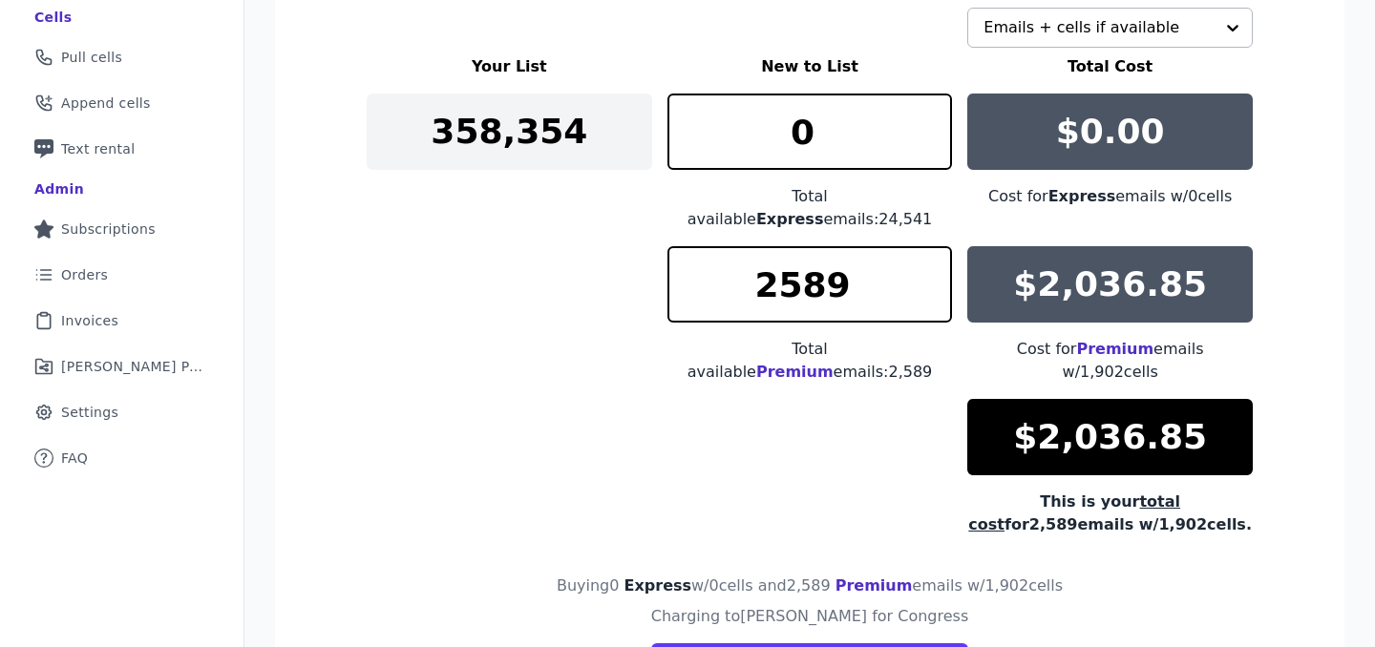
click at [503, 341] on div "Your List New to List Total Cost 358,354 0 Total available Express emails: 24,5…" at bounding box center [810, 295] width 886 height 481
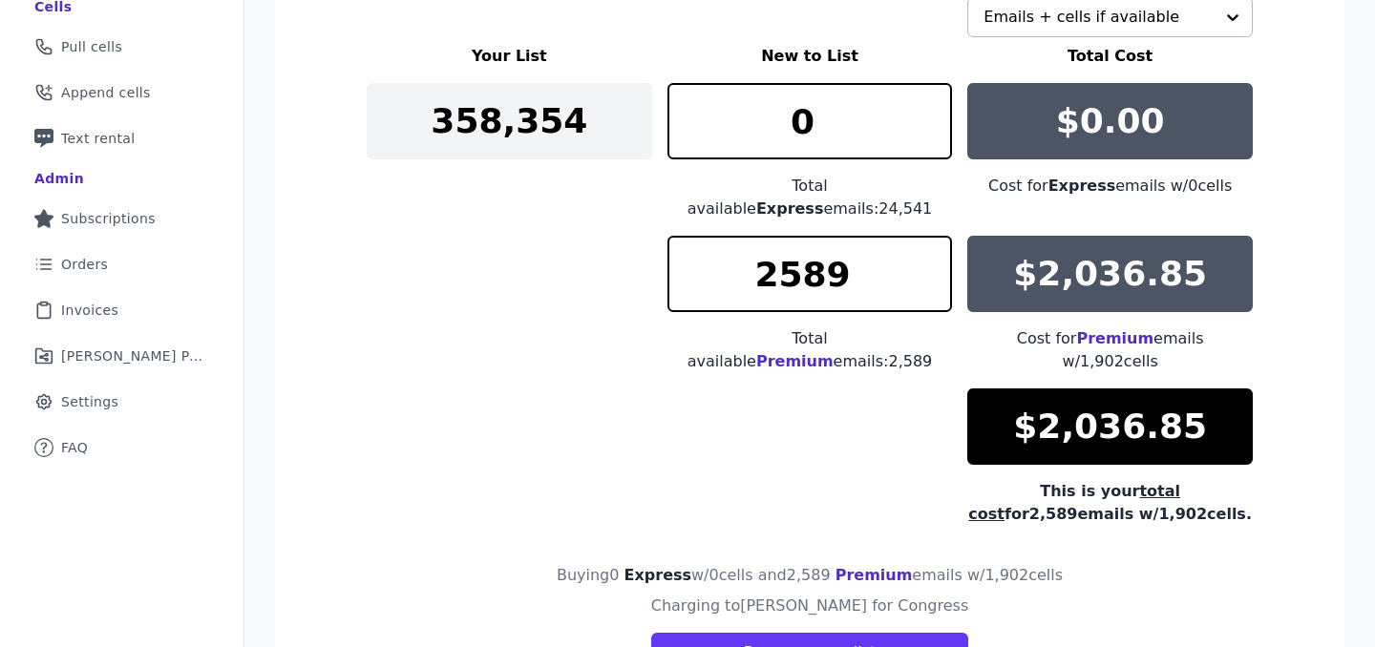
scroll to position [401, 0]
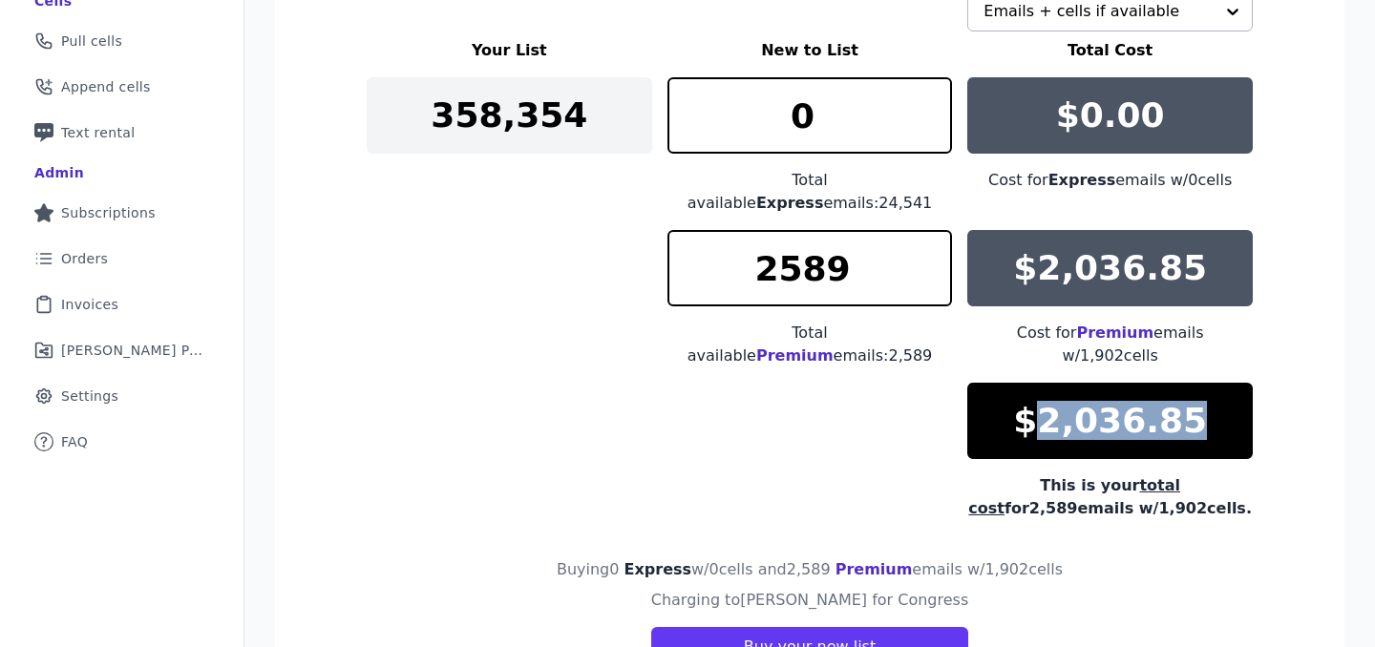
drag, startPoint x: 1212, startPoint y: 381, endPoint x: 1047, endPoint y: 381, distance: 165.2
click at [1047, 383] on div "$2,036.85" at bounding box center [1109, 421] width 285 height 76
copy p "2,036.85"
click at [576, 427] on div "Your List New to List Total Cost 358,354 0 Total available Express emails: 24,5…" at bounding box center [810, 279] width 886 height 481
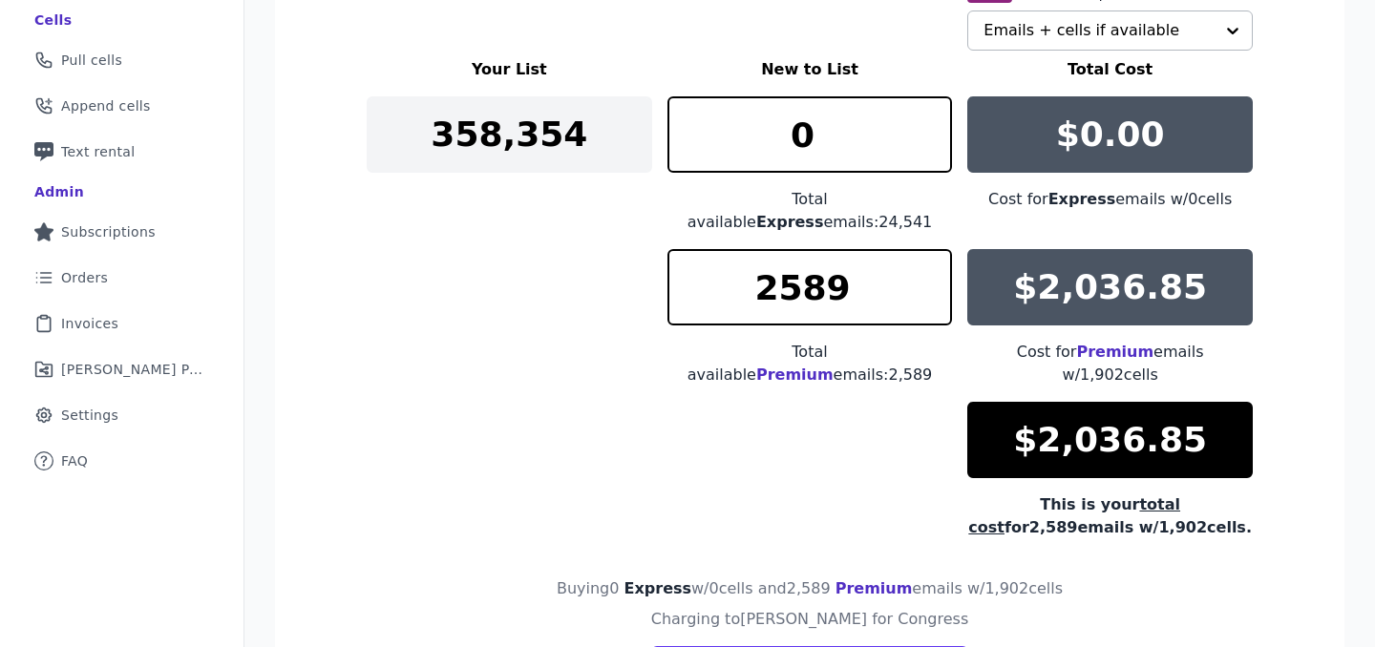
scroll to position [384, 0]
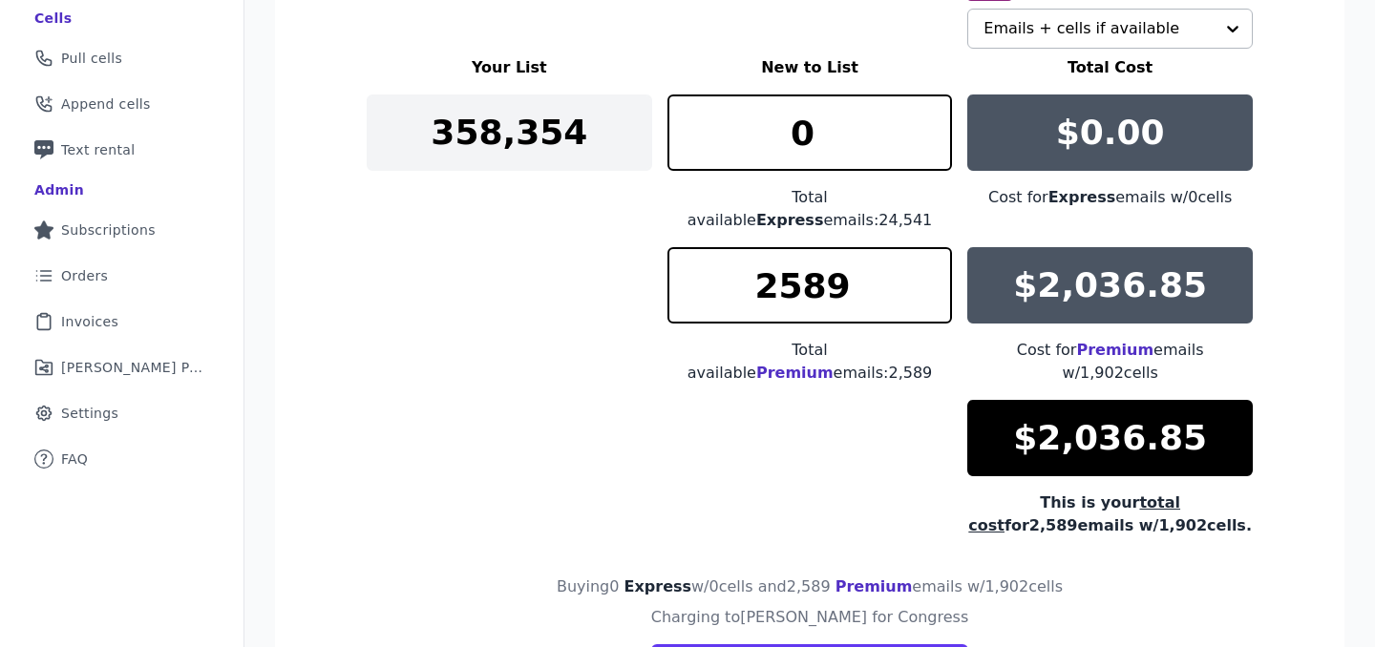
click at [527, 382] on div "Your List New to List Total Cost 358,354 0 Total available Express emails: 24,5…" at bounding box center [810, 296] width 886 height 481
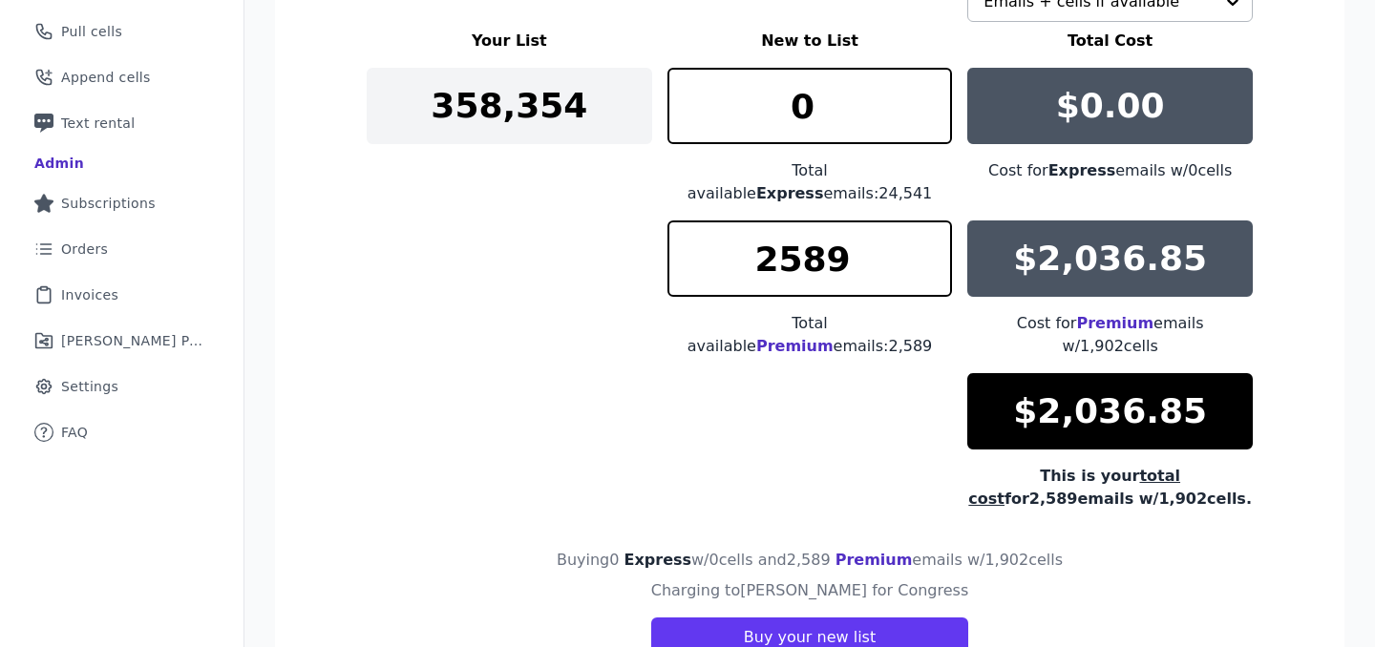
scroll to position [453, 0]
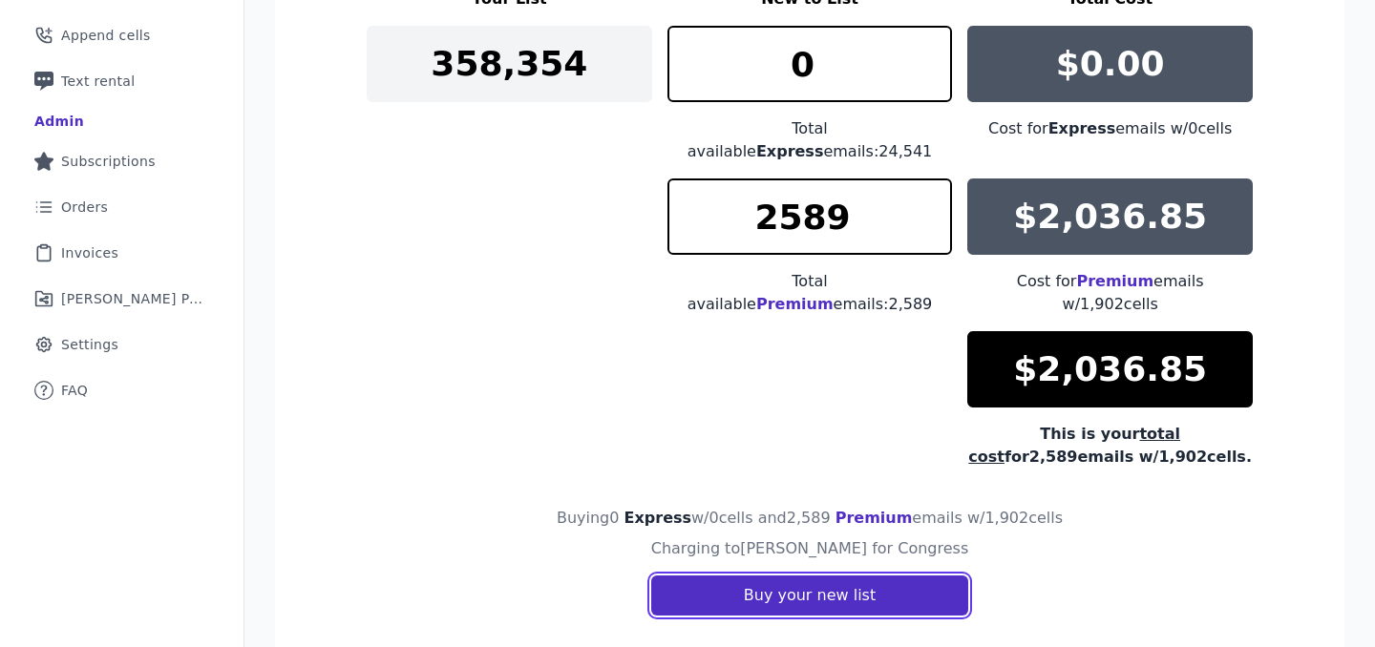
click at [704, 576] on button "Buy your new list" at bounding box center [809, 596] width 317 height 40
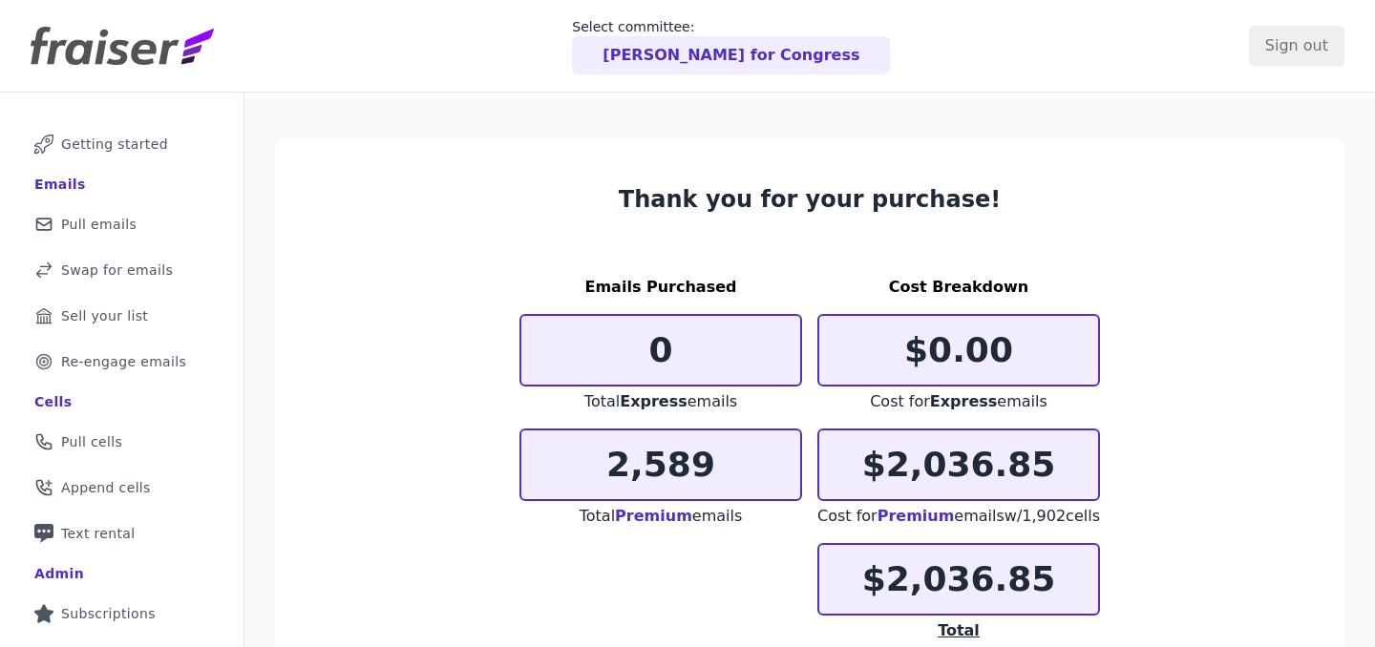
scroll to position [226, 0]
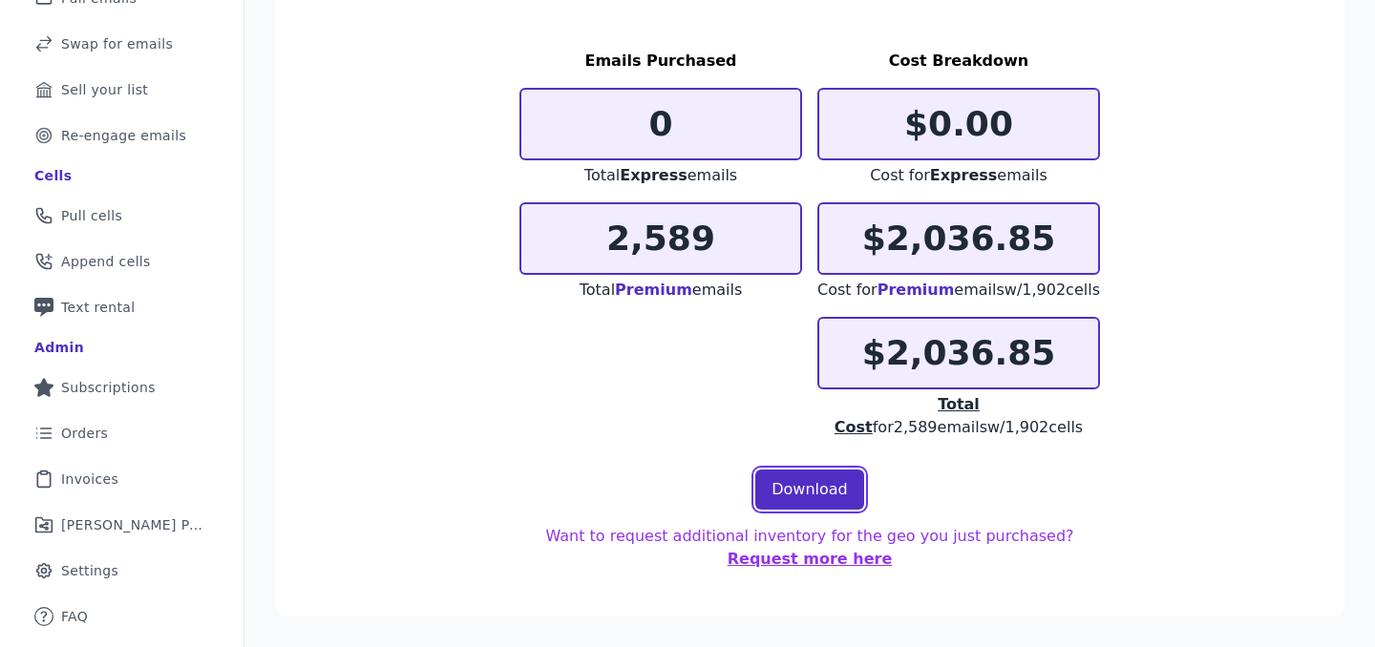
click at [839, 476] on link "Download" at bounding box center [809, 490] width 109 height 40
